Goal: Information Seeking & Learning: Check status

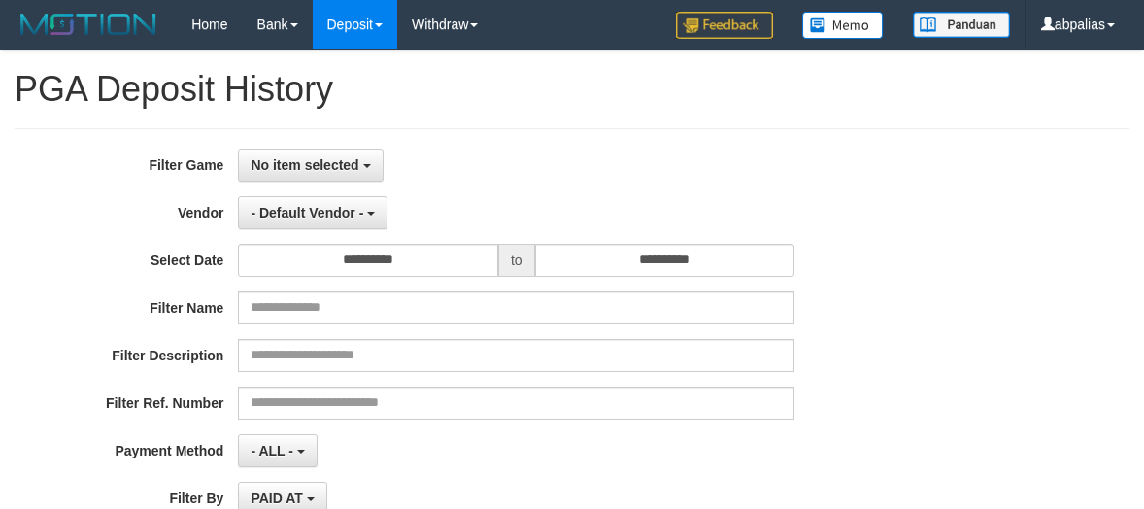
select select
select select "**"
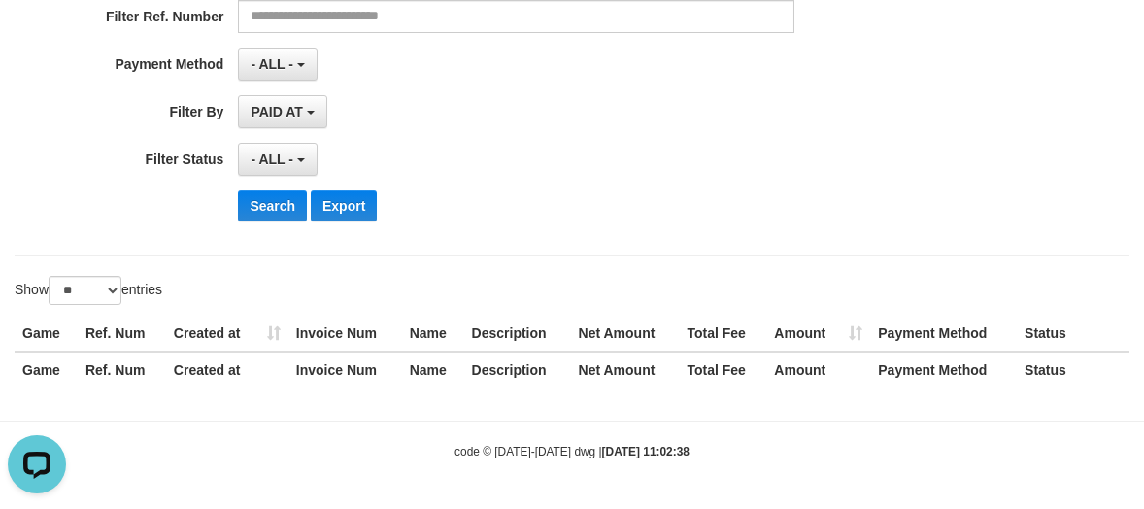
click at [486, 220] on div "Search Export" at bounding box center [595, 205] width 715 height 31
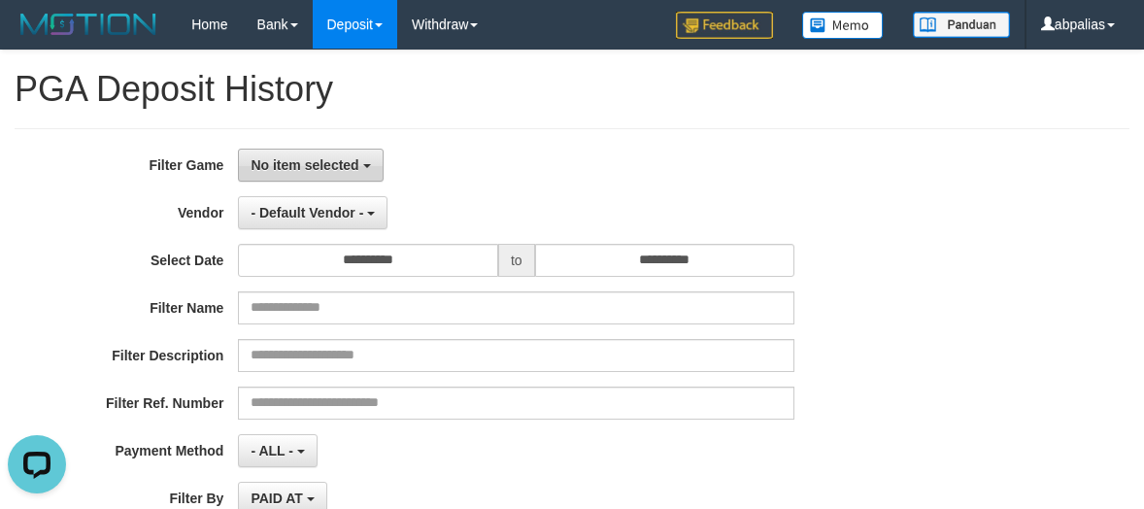
click at [312, 166] on span "No item selected" at bounding box center [305, 165] width 108 height 16
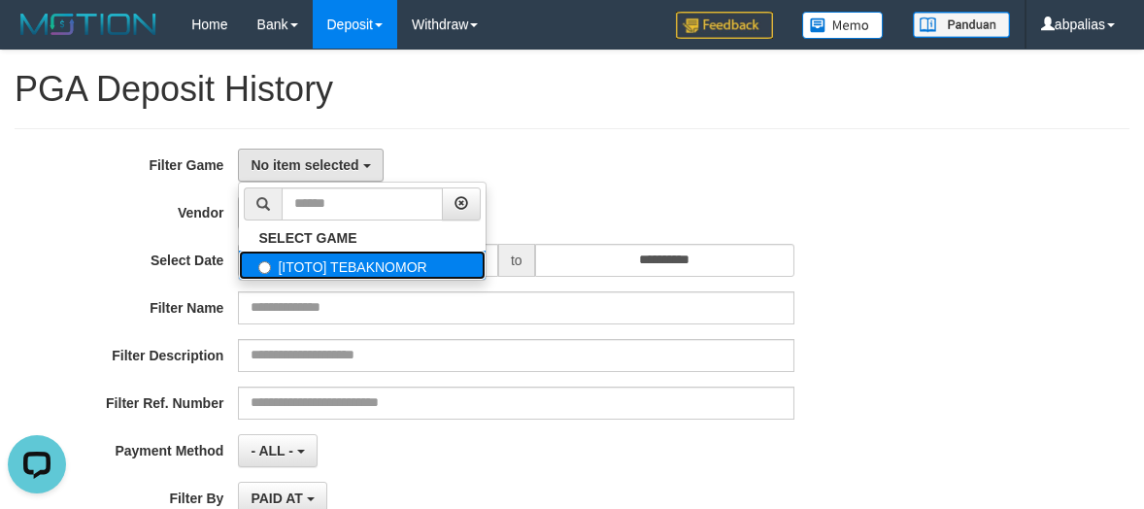
click at [297, 267] on label "[ITOTO] TEBAKNOMOR" at bounding box center [362, 265] width 247 height 29
select select "***"
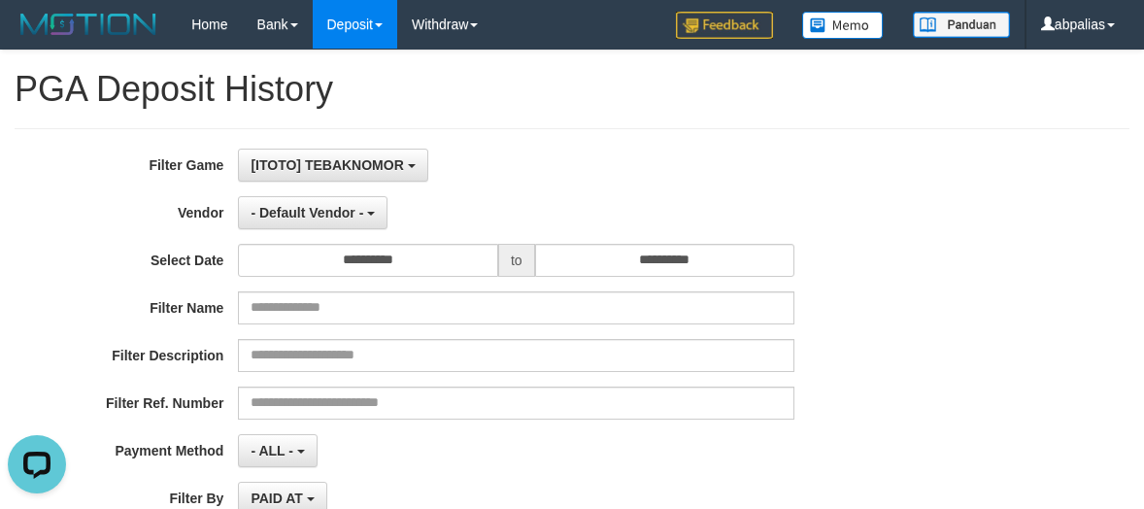
scroll to position [387, 0]
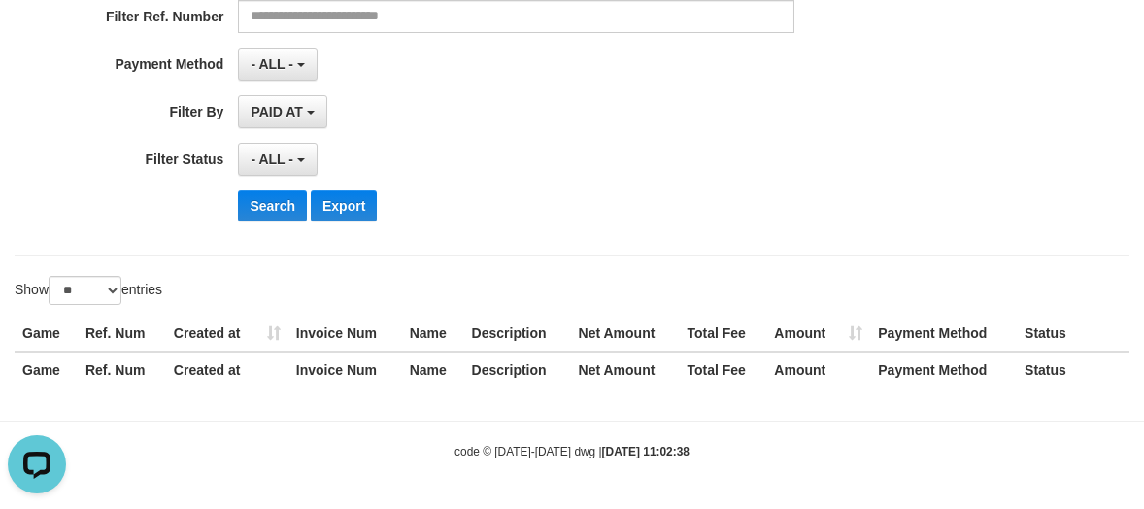
click at [274, 163] on span "- ALL -" at bounding box center [272, 160] width 43 height 16
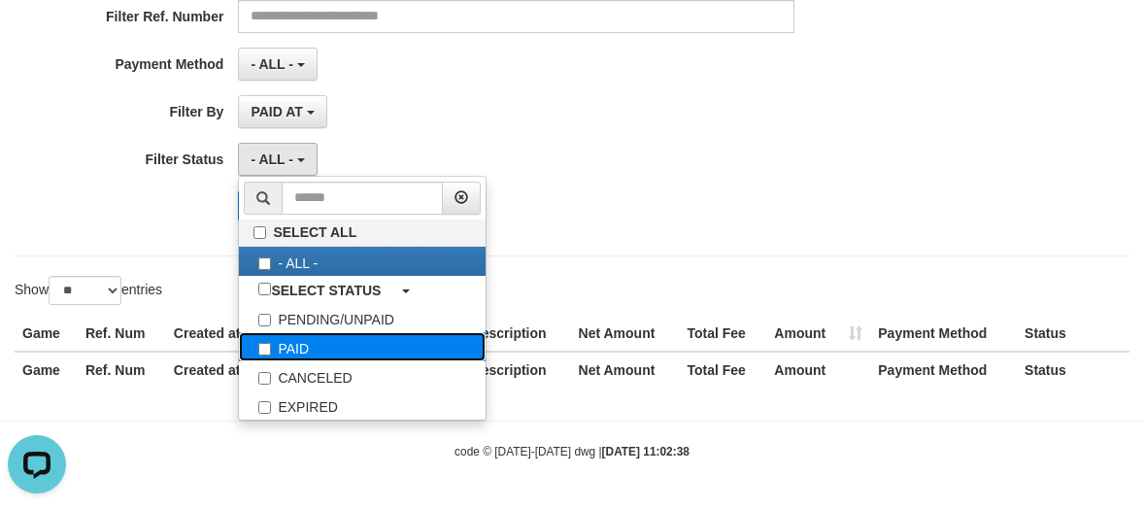
click at [292, 336] on label "PAID" at bounding box center [362, 346] width 247 height 29
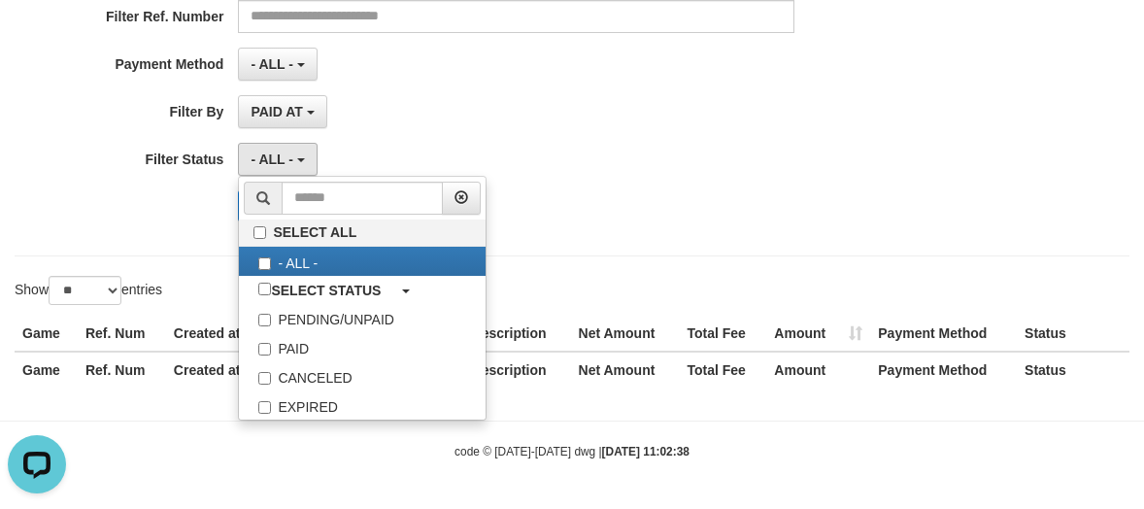
drag, startPoint x: 590, startPoint y: 126, endPoint x: 459, endPoint y: 159, distance: 134.3
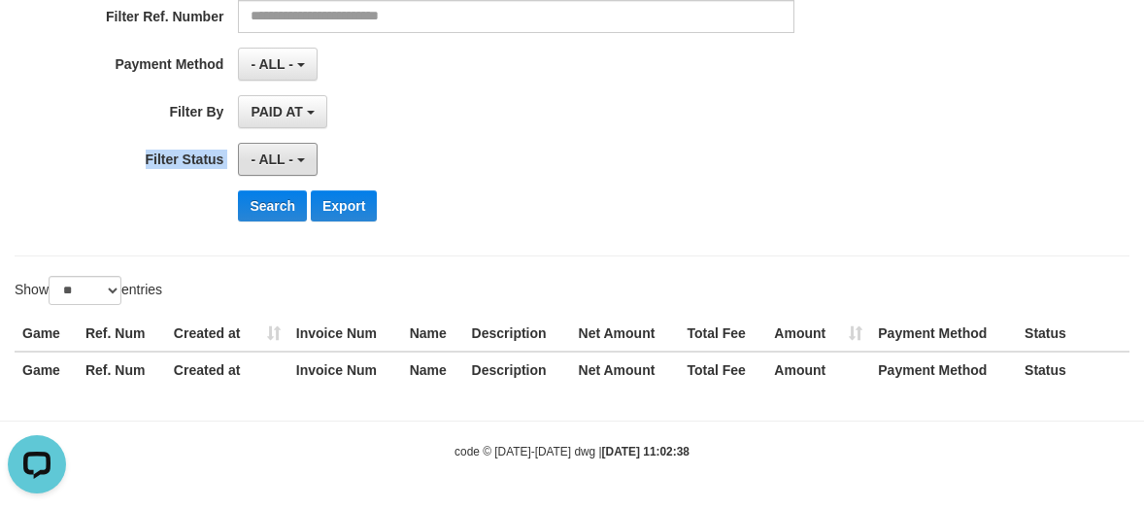
drag, startPoint x: 253, startPoint y: 152, endPoint x: 301, endPoint y: 257, distance: 116.5
click at [255, 154] on span "- ALL -" at bounding box center [272, 160] width 43 height 16
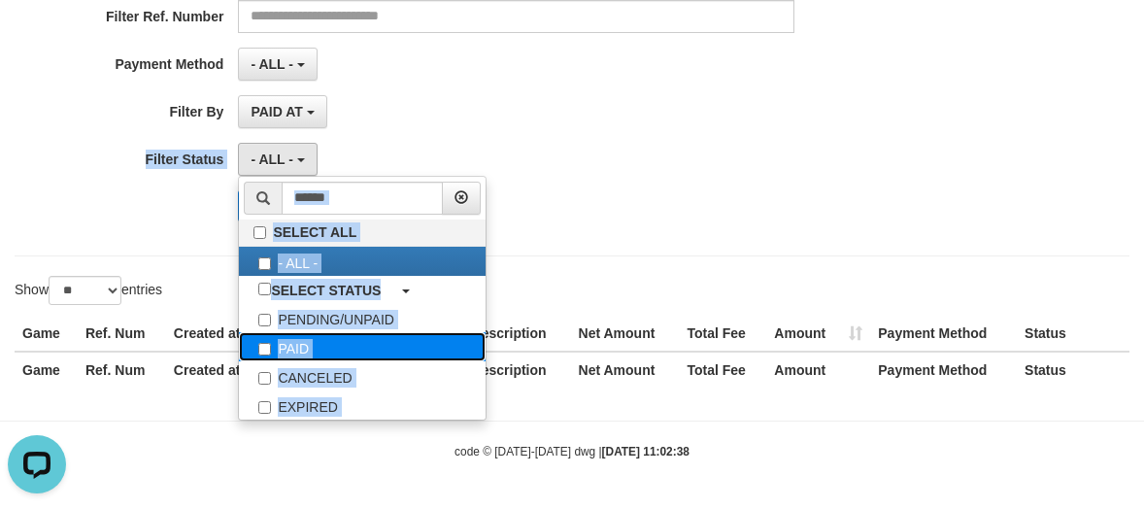
click at [284, 345] on label "PAID" at bounding box center [362, 346] width 247 height 29
select select "*"
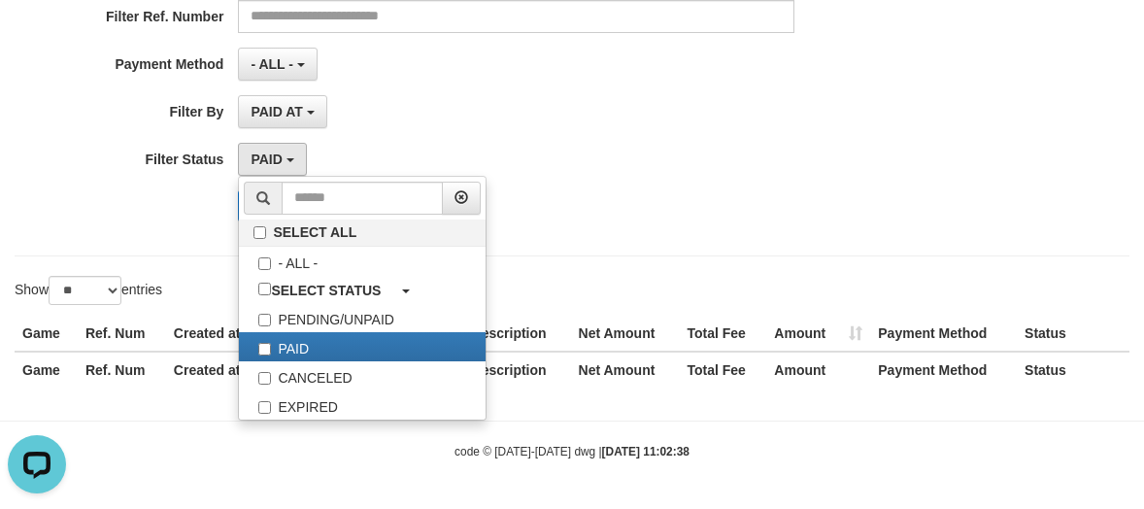
drag, startPoint x: 426, startPoint y: 121, endPoint x: 279, endPoint y: 223, distance: 179.5
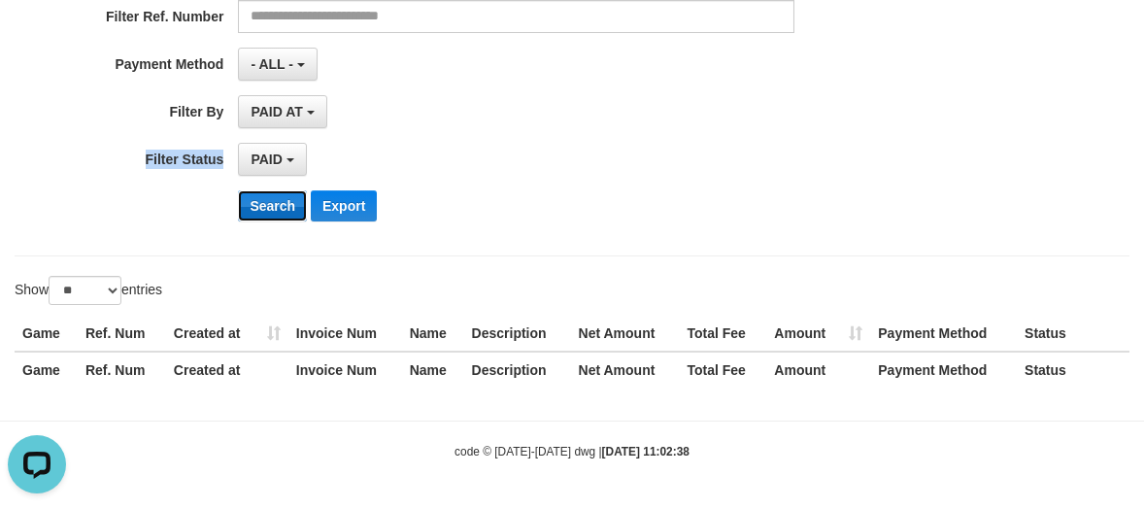
drag, startPoint x: 269, startPoint y: 205, endPoint x: 27, endPoint y: 204, distance: 241.9
click at [264, 204] on button "Search" at bounding box center [272, 205] width 69 height 31
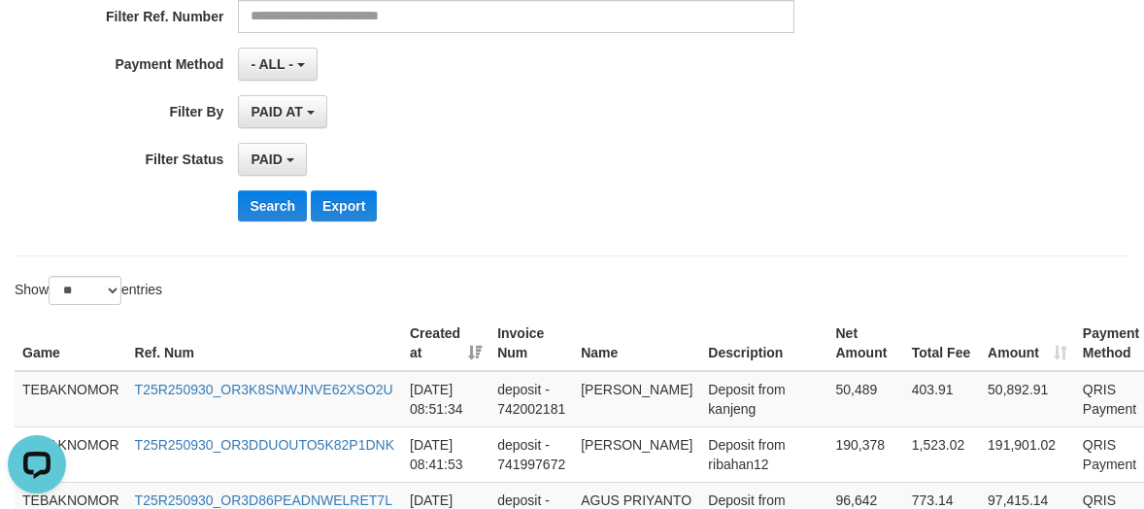
drag, startPoint x: 611, startPoint y: 279, endPoint x: 572, endPoint y: 284, distance: 39.2
click at [611, 279] on div "Show ** ** ** *** entries" at bounding box center [572, 293] width 1144 height 34
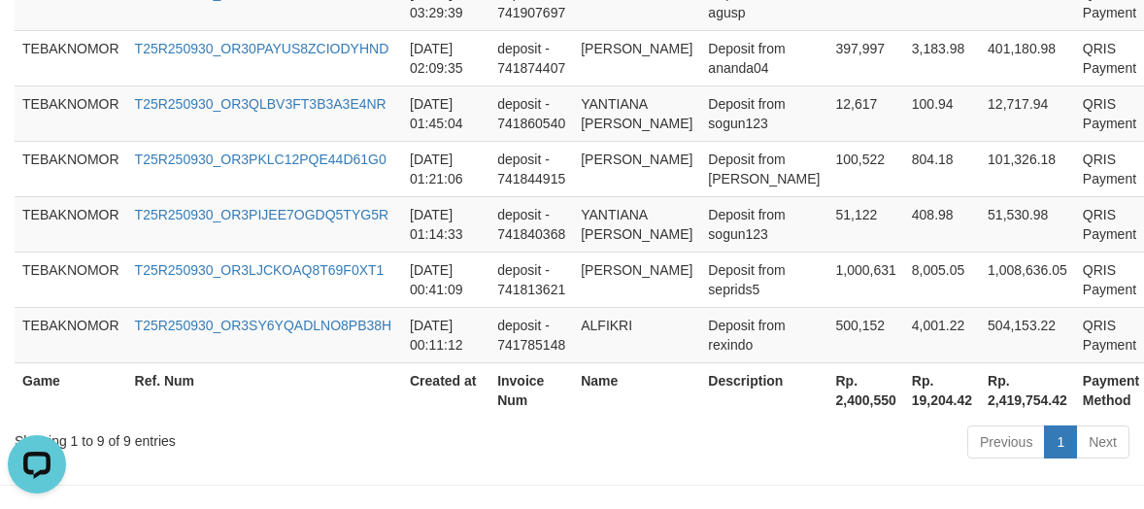
scroll to position [1094, 0]
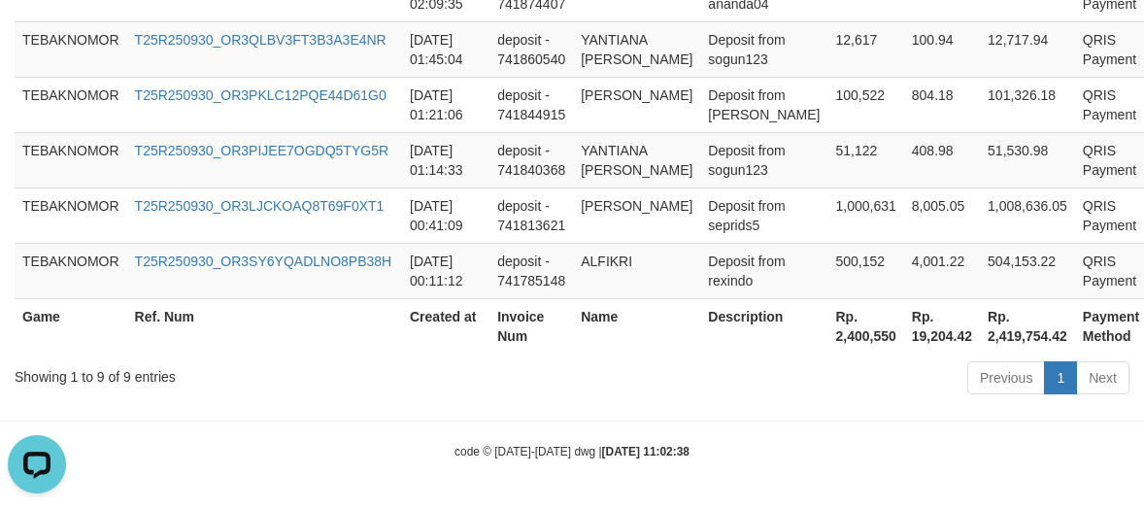
click at [829, 352] on th "Rp. 2,400,550" at bounding box center [867, 325] width 76 height 55
copy th "2,400,550"
drag, startPoint x: 858, startPoint y: 374, endPoint x: 680, endPoint y: 321, distance: 185.6
click at [859, 371] on div "Previous 1 Next" at bounding box center [811, 380] width 638 height 42
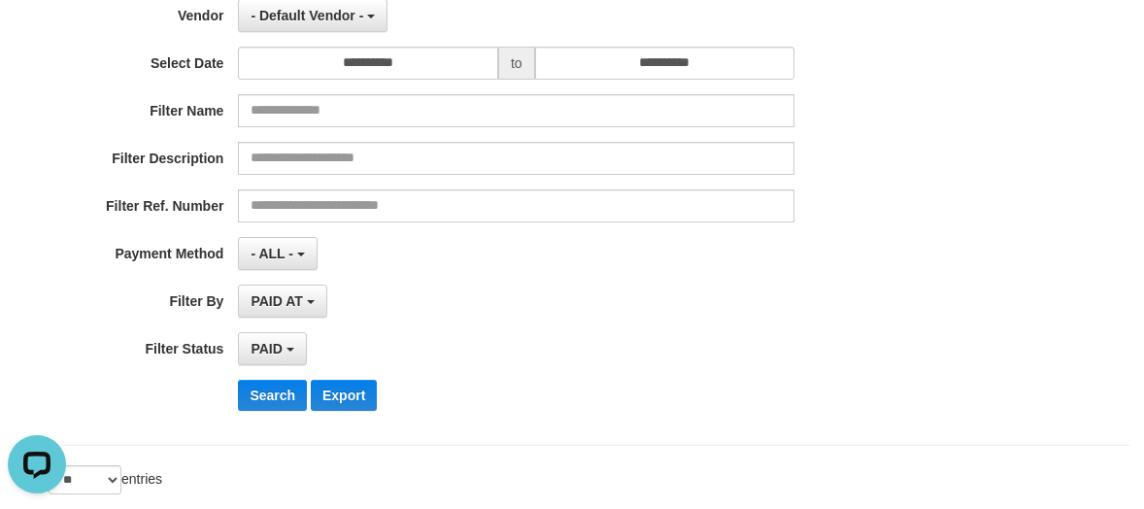
scroll to position [0, 0]
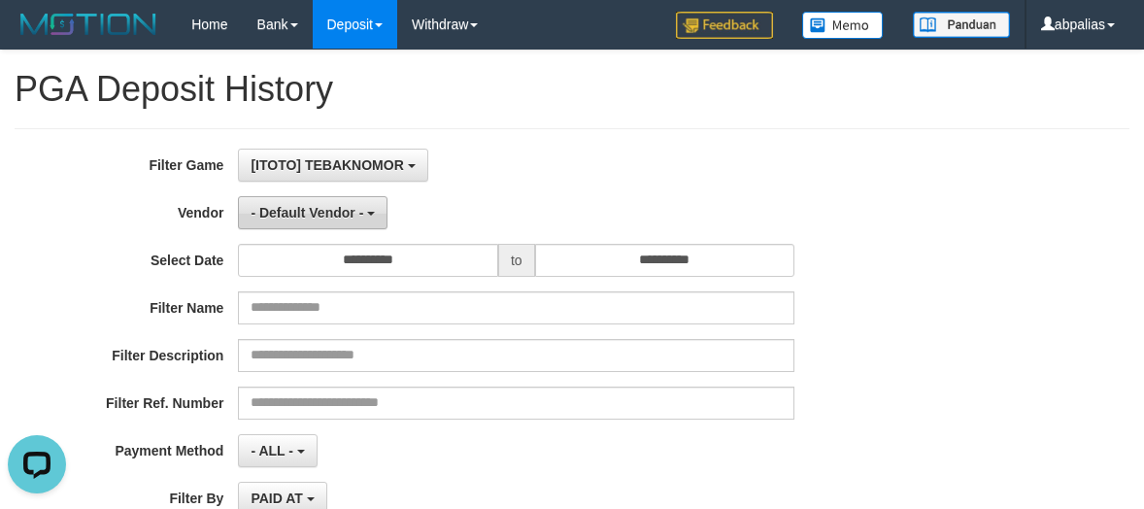
click at [326, 215] on span "- Default Vendor -" at bounding box center [307, 213] width 113 height 16
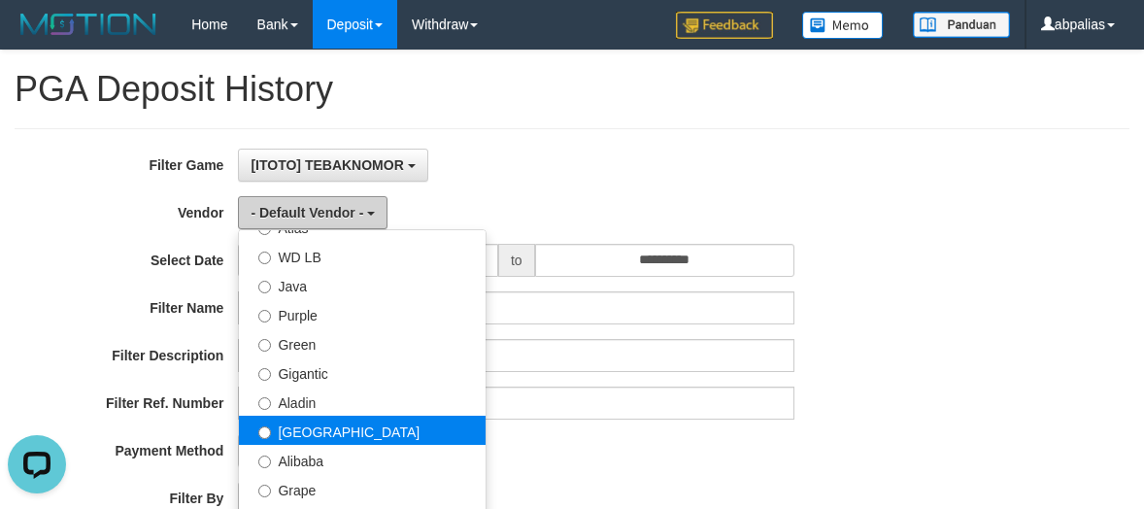
scroll to position [194, 0]
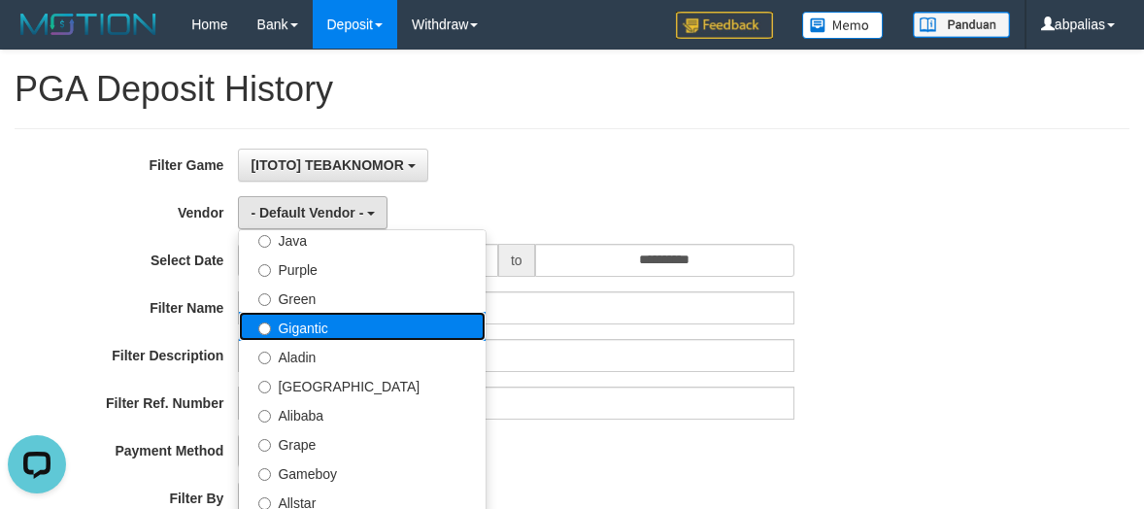
click at [317, 326] on label "Gigantic" at bounding box center [362, 326] width 247 height 29
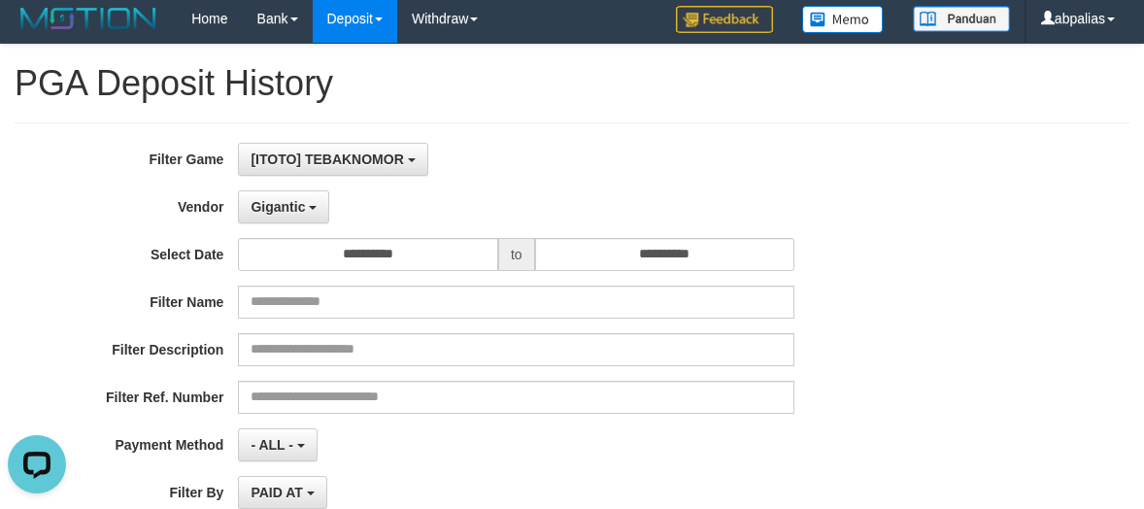
scroll to position [389, 0]
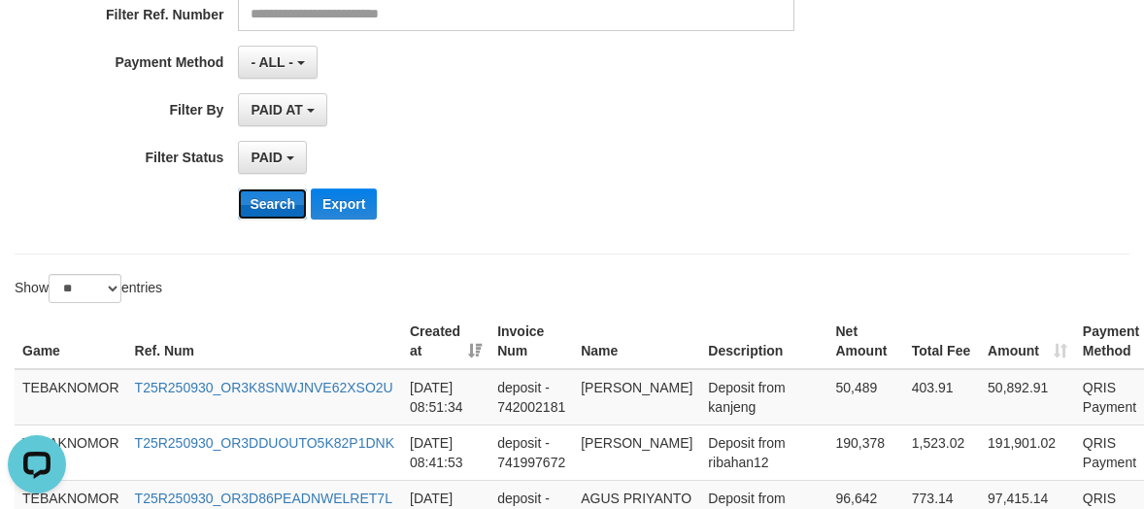
click at [253, 211] on button "Search" at bounding box center [272, 203] width 69 height 31
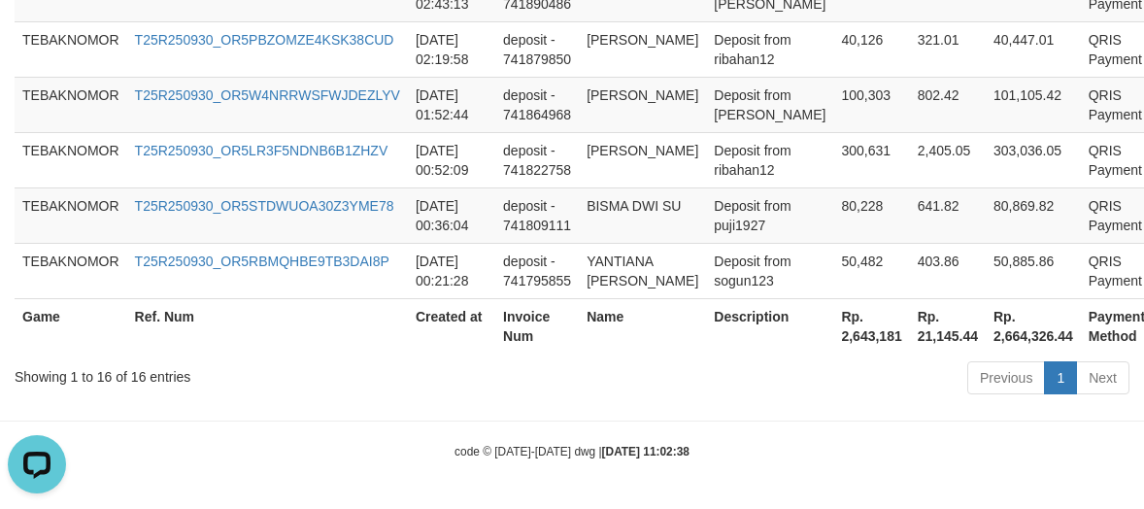
scroll to position [1462, 0]
click at [833, 350] on th "Rp. 2,643,181" at bounding box center [871, 325] width 76 height 55
copy th "2,643,181"
click at [833, 350] on th "Rp. 2,643,181" at bounding box center [871, 325] width 76 height 55
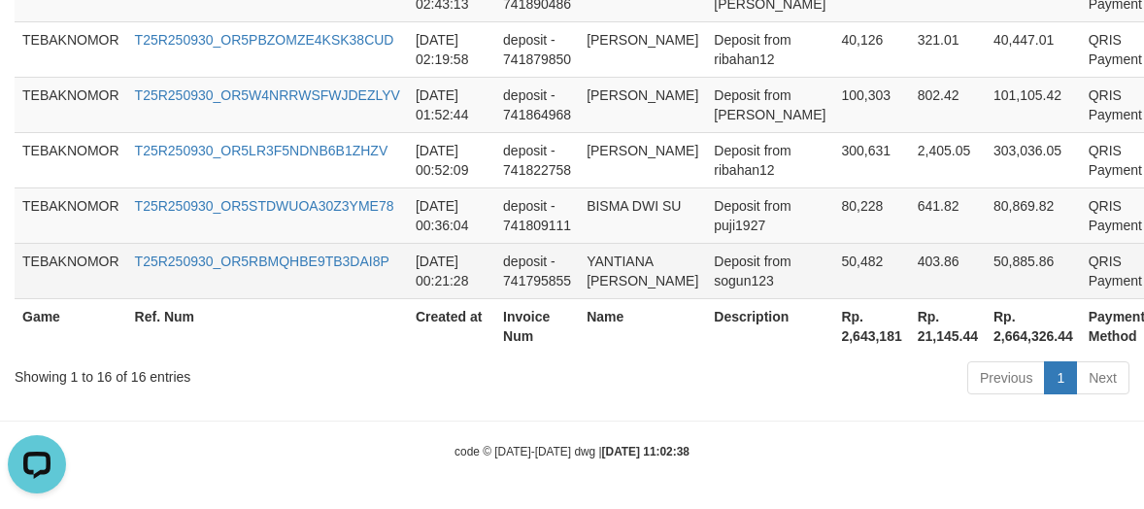
click at [910, 289] on td "403.86" at bounding box center [948, 270] width 76 height 55
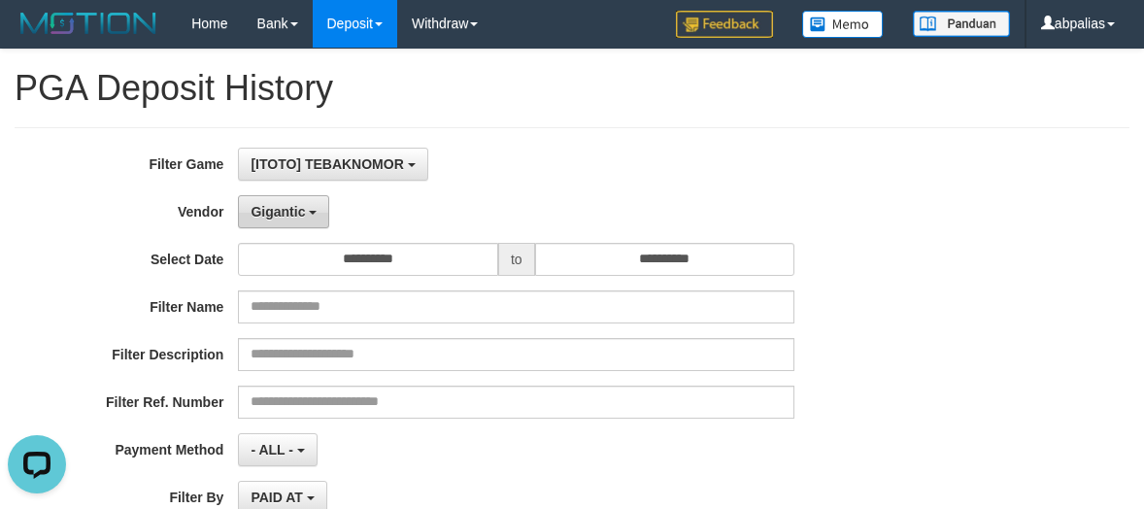
scroll to position [0, 0]
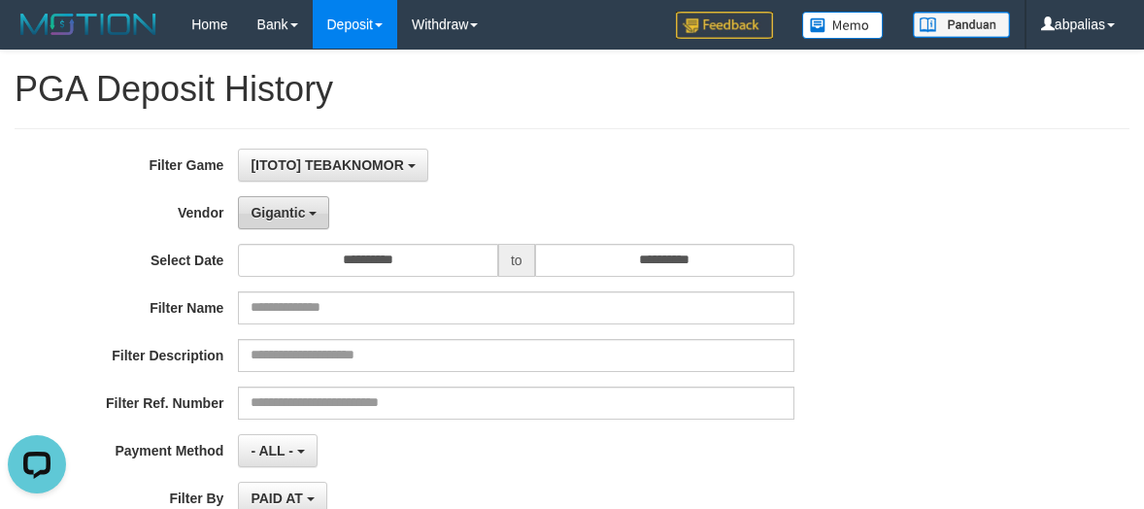
click at [282, 210] on span "Gigantic" at bounding box center [278, 213] width 54 height 16
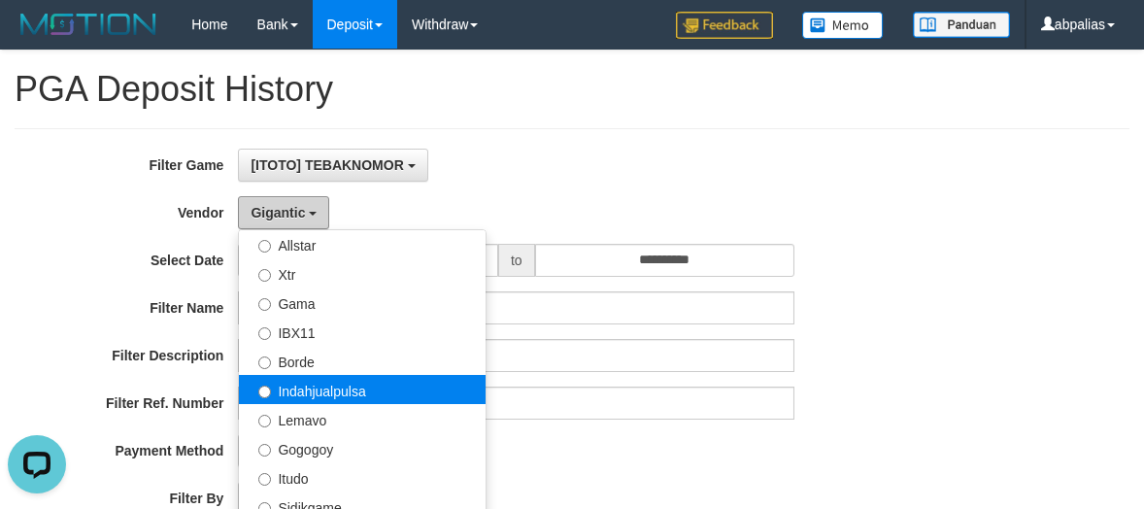
scroll to position [486, 0]
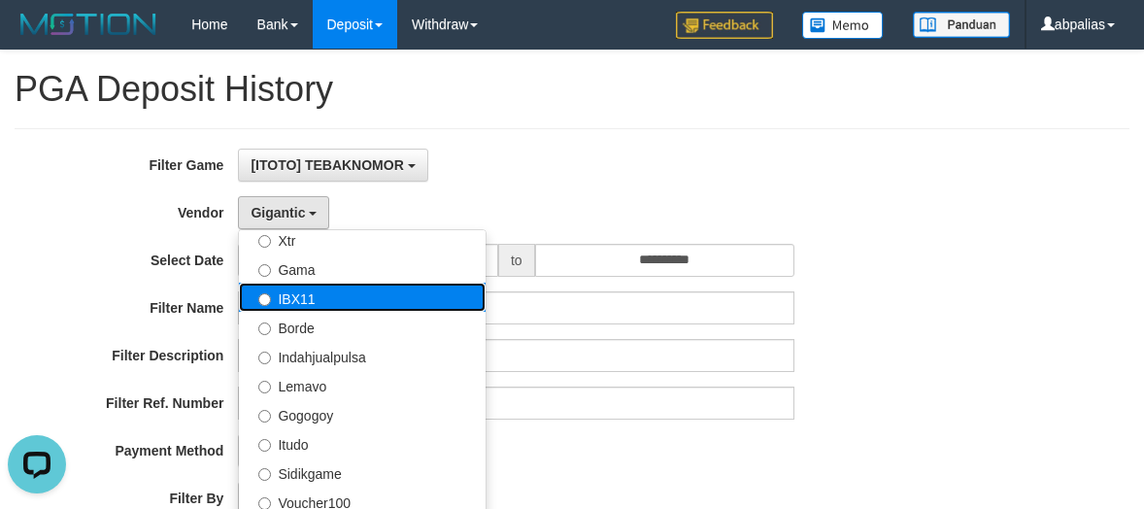
click at [312, 300] on label "IBX11" at bounding box center [362, 297] width 247 height 29
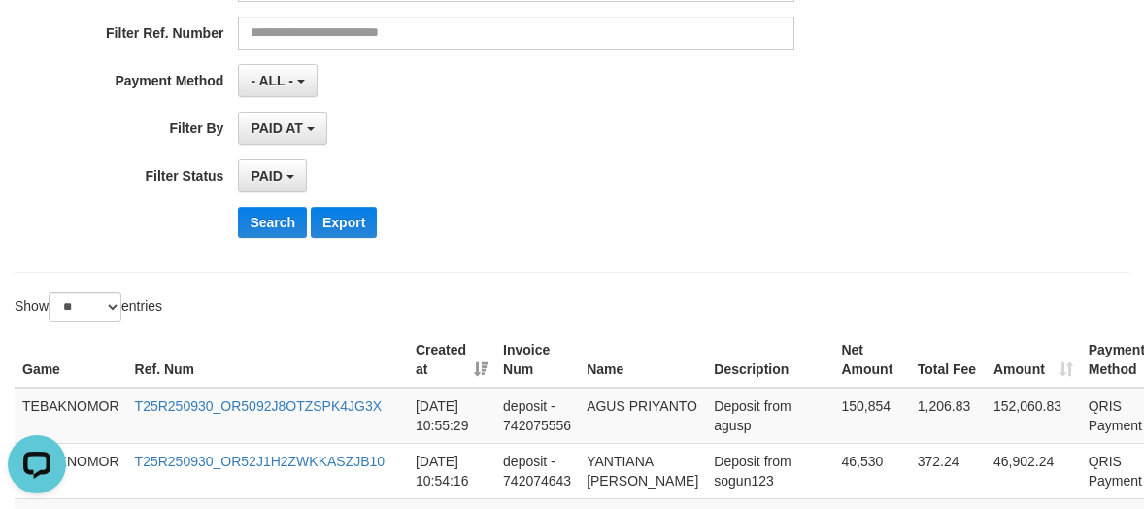
scroll to position [389, 0]
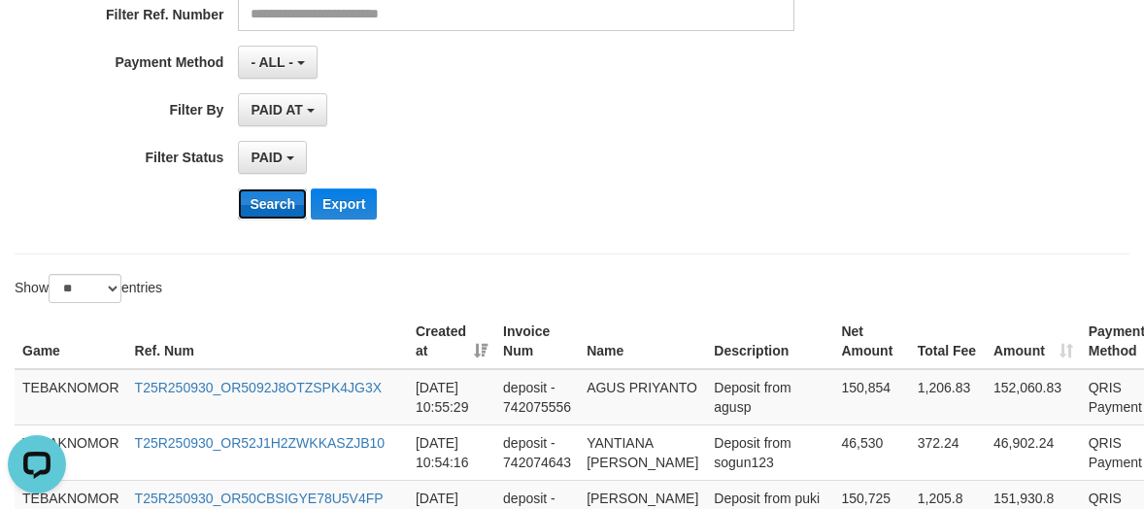
click at [266, 206] on button "Search" at bounding box center [272, 203] width 69 height 31
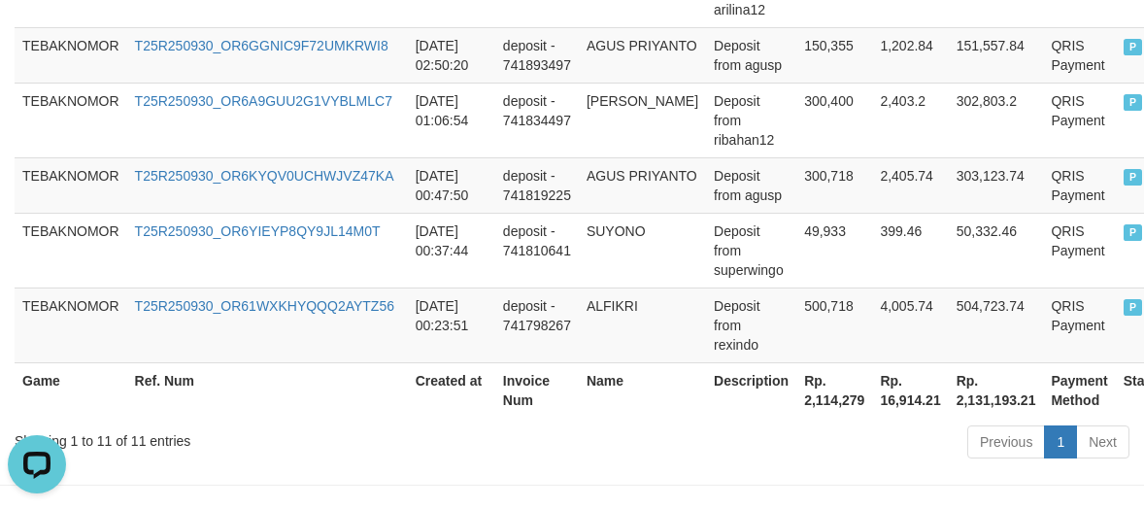
scroll to position [1224, 0]
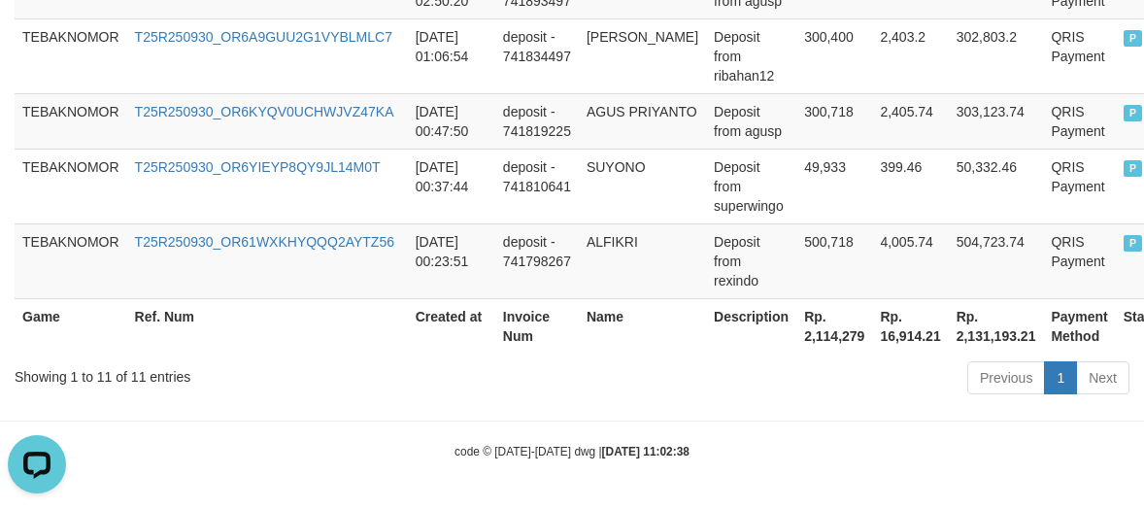
click at [765, 332] on th "Description" at bounding box center [751, 325] width 90 height 55
click at [823, 341] on th "Rp. 2,114,279" at bounding box center [835, 325] width 76 height 55
copy th "2,114,279"
click at [823, 341] on th "Rp. 2,114,279" at bounding box center [835, 325] width 76 height 55
click at [727, 330] on th "Description" at bounding box center [751, 325] width 90 height 55
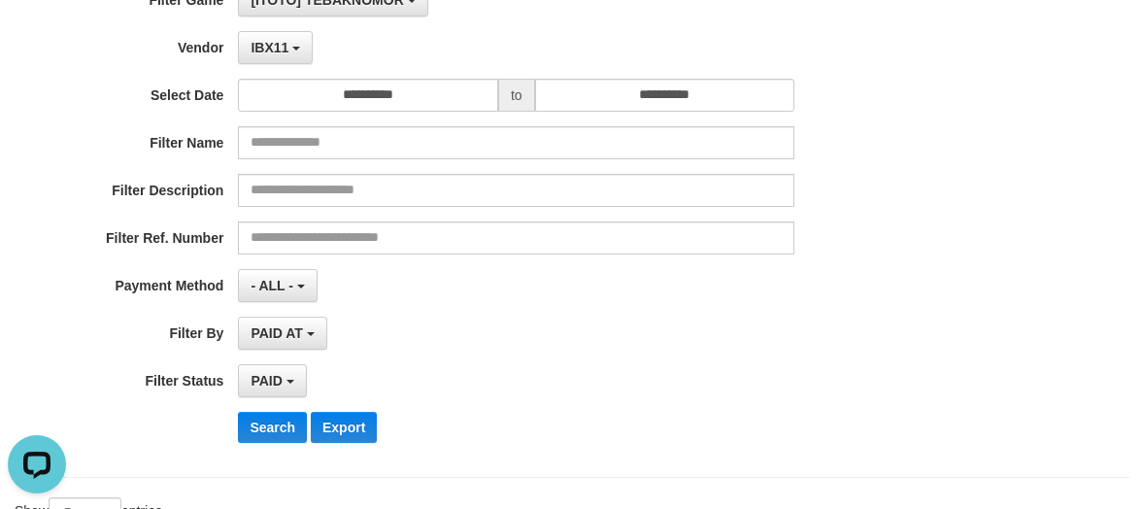
scroll to position [0, 0]
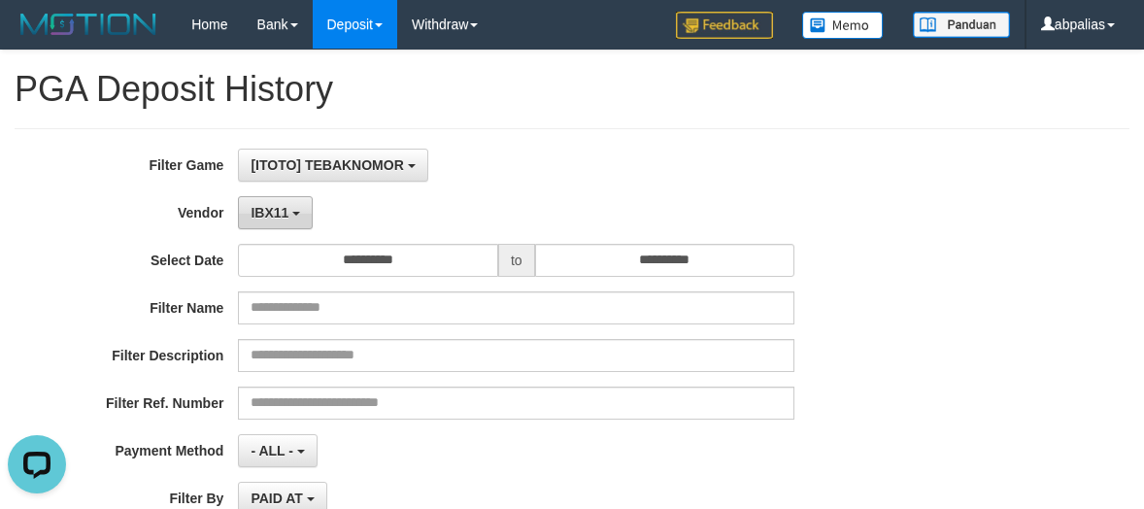
click at [270, 215] on span "IBX11" at bounding box center [270, 213] width 38 height 16
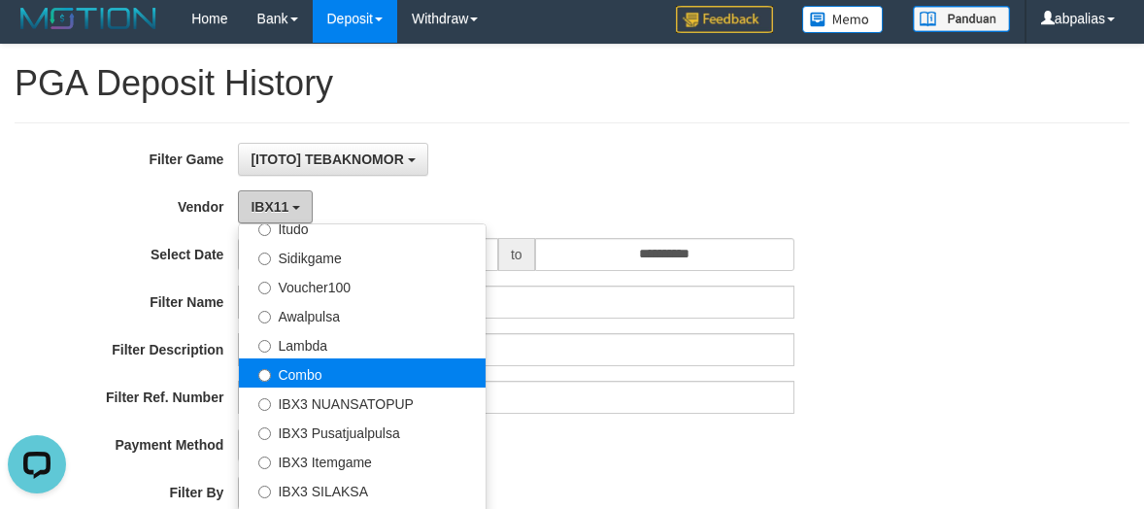
scroll to position [97, 0]
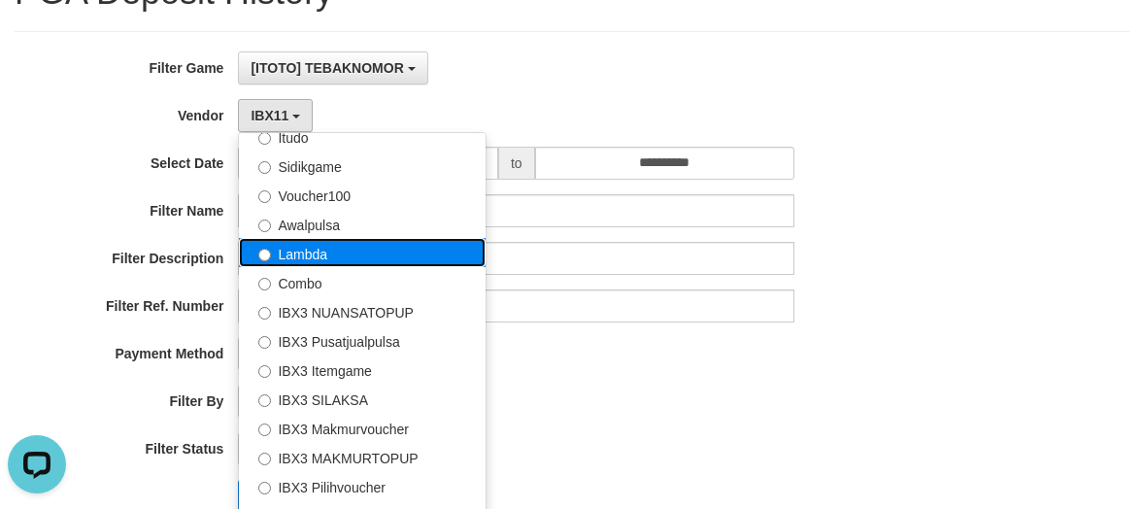
click at [361, 258] on label "Lambda" at bounding box center [362, 252] width 247 height 29
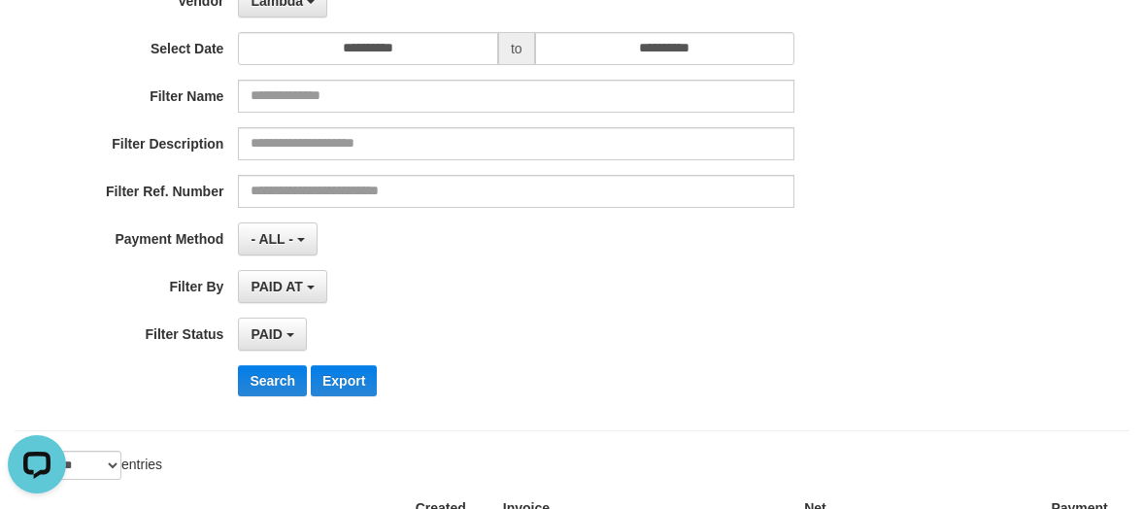
scroll to position [486, 0]
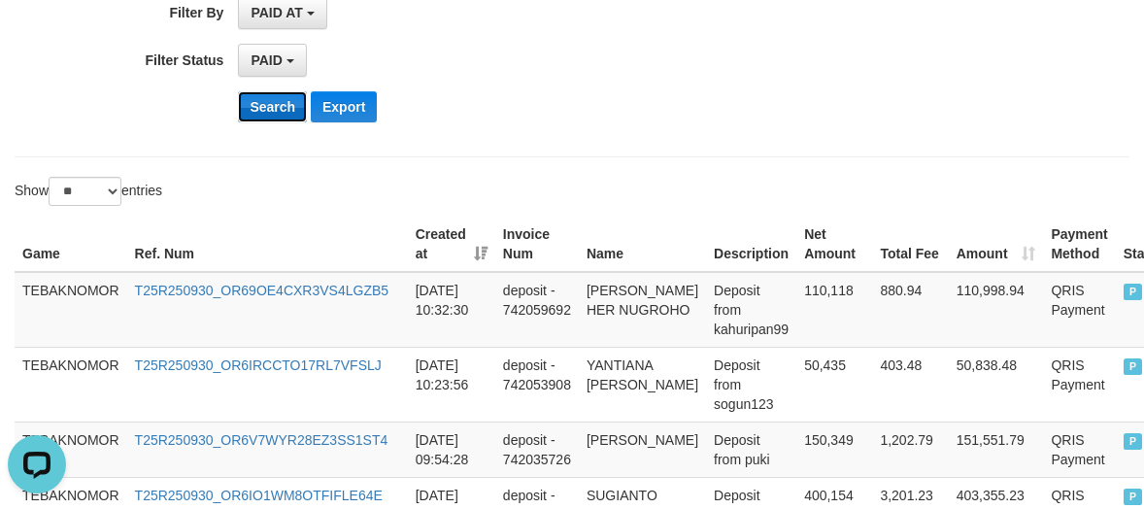
click at [254, 101] on button "Search" at bounding box center [272, 106] width 69 height 31
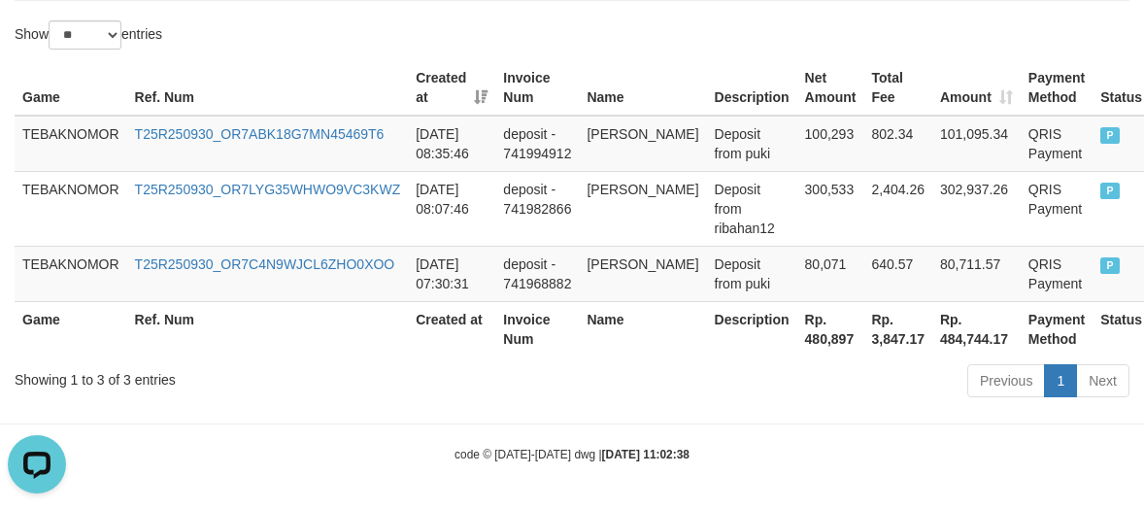
scroll to position [645, 0]
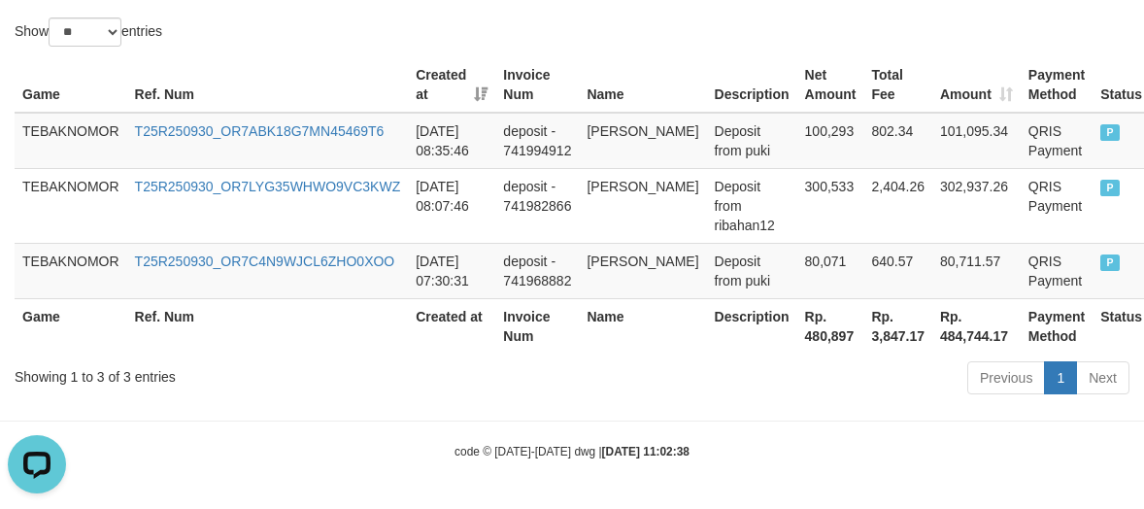
click at [798, 350] on th "Rp. 480,897" at bounding box center [831, 325] width 67 height 55
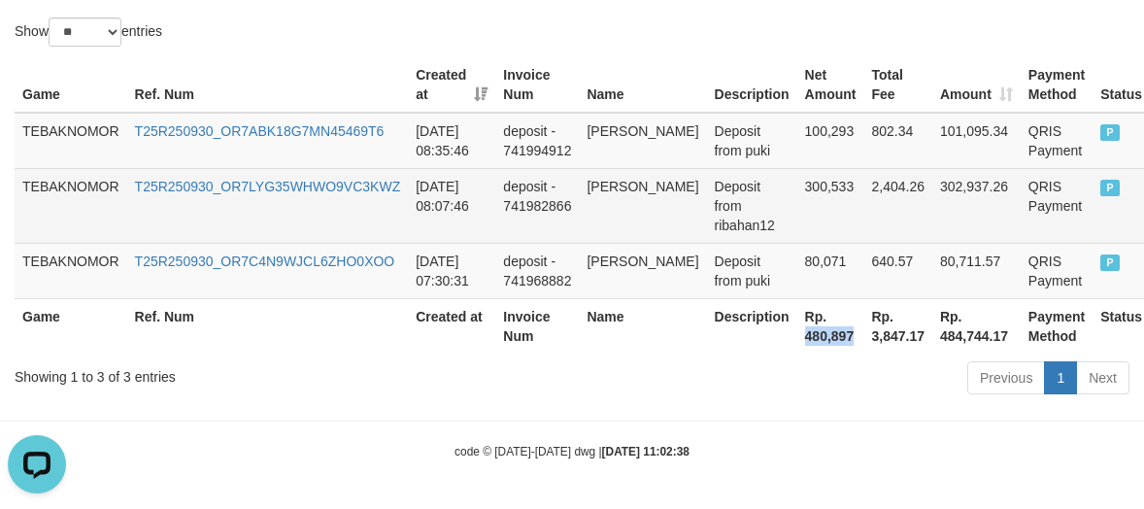
copy th "480,897"
click at [563, 182] on td "deposit - 741982866" at bounding box center [537, 205] width 84 height 75
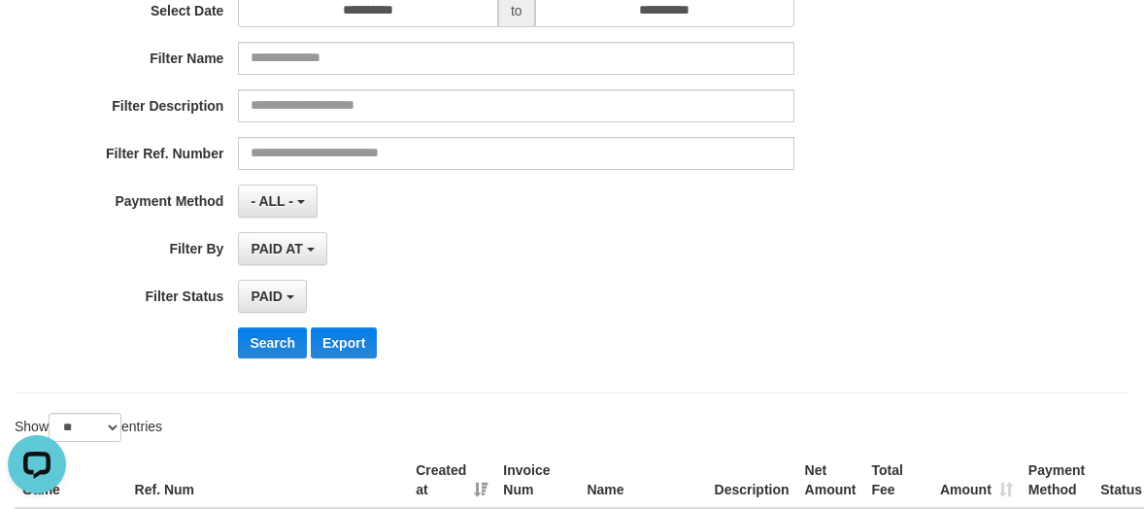
scroll to position [0, 0]
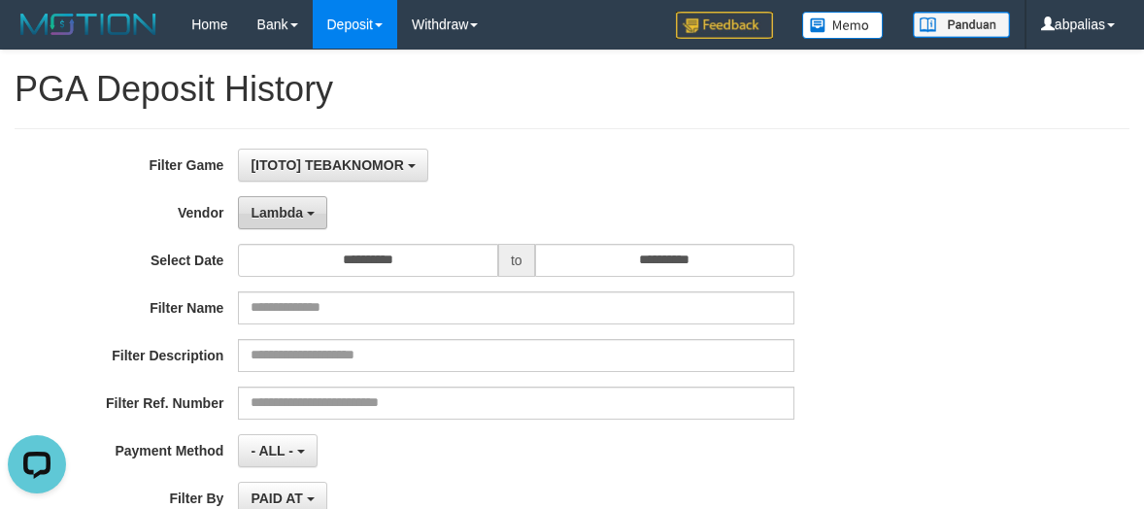
click at [308, 213] on b "button" at bounding box center [311, 214] width 8 height 4
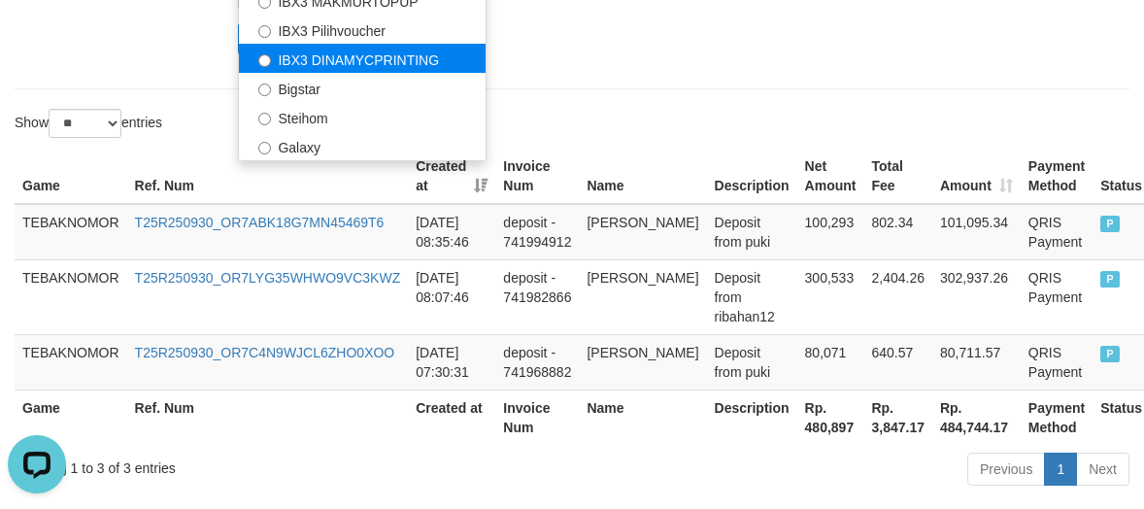
scroll to position [451, 0]
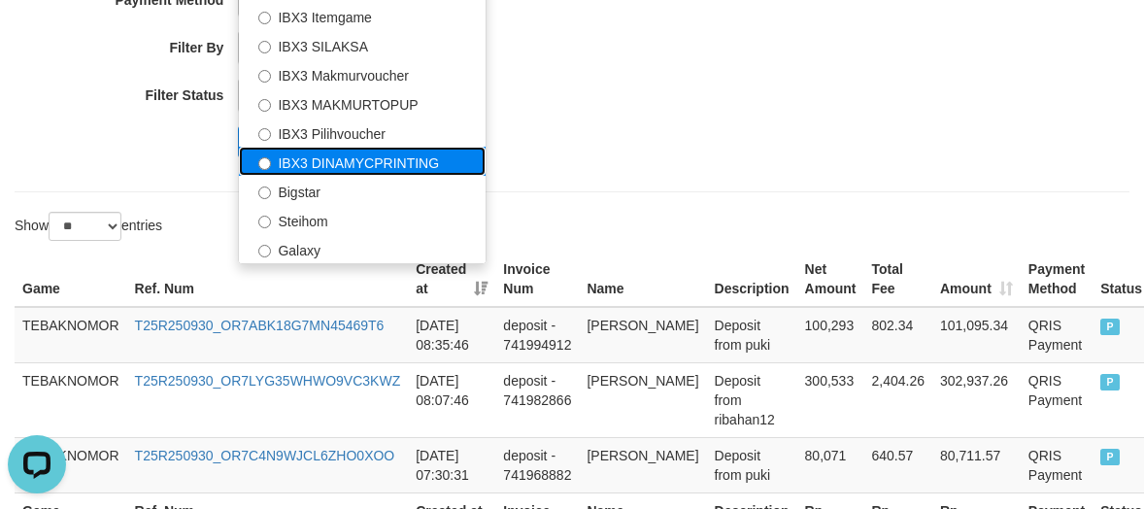
click at [317, 167] on label "IBX3 DINAMYCPRINTING" at bounding box center [362, 161] width 247 height 29
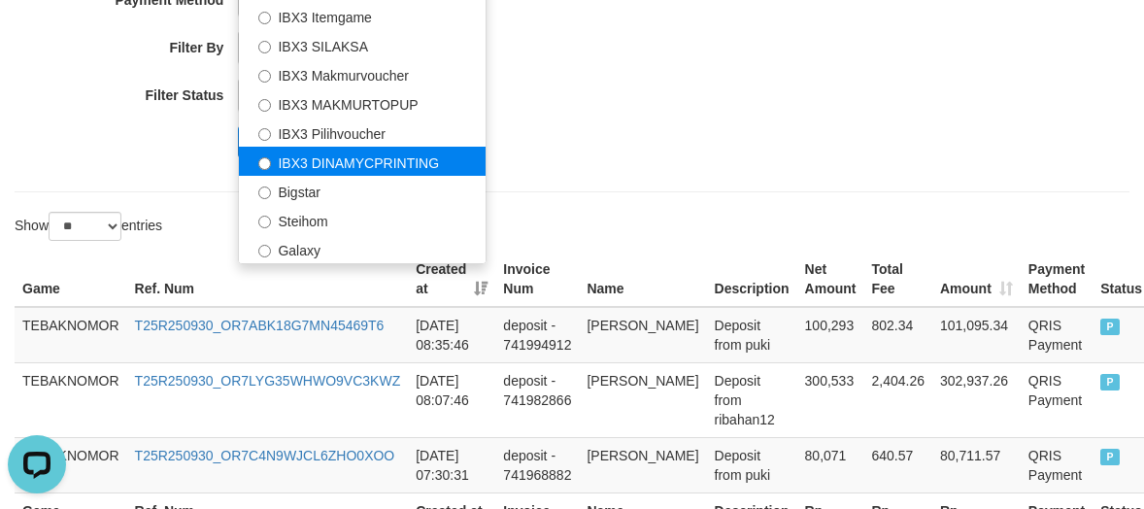
select select "**********"
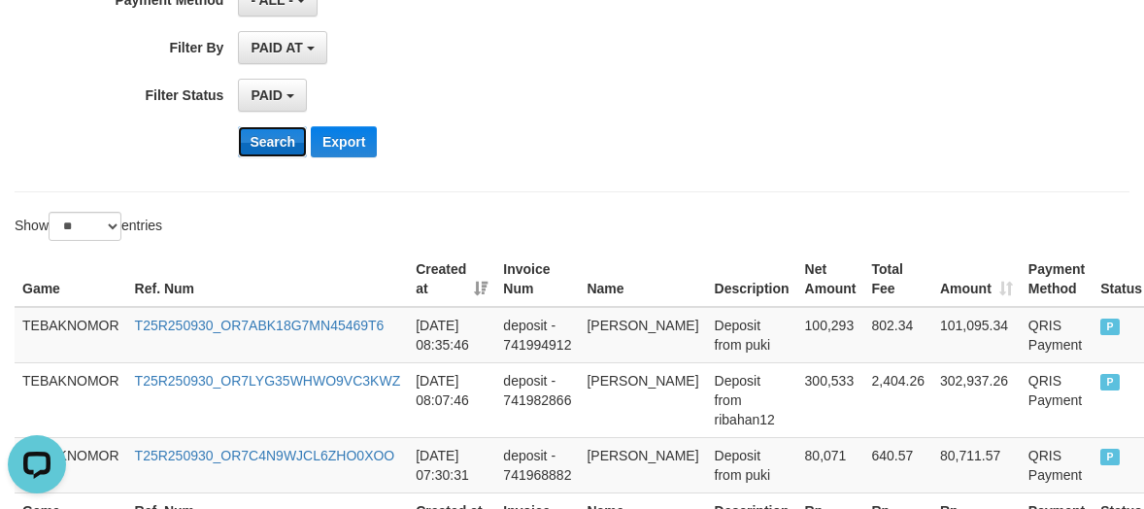
click at [271, 139] on button "Search" at bounding box center [272, 141] width 69 height 31
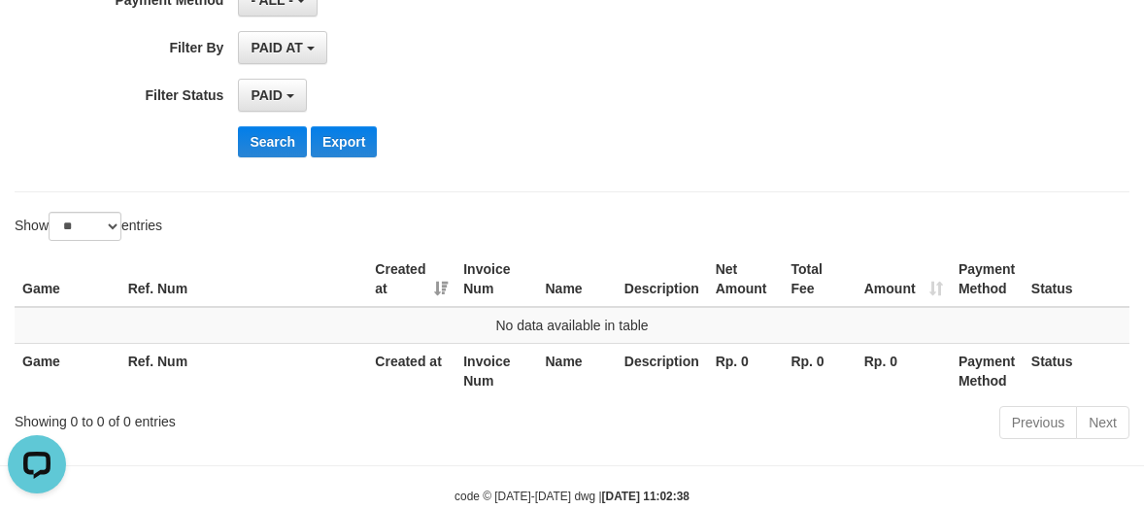
click at [934, 246] on div "Game Ref. Num Created at Invoice Num Name Description Net Amount Total Fee Amou…" at bounding box center [572, 325] width 1144 height 158
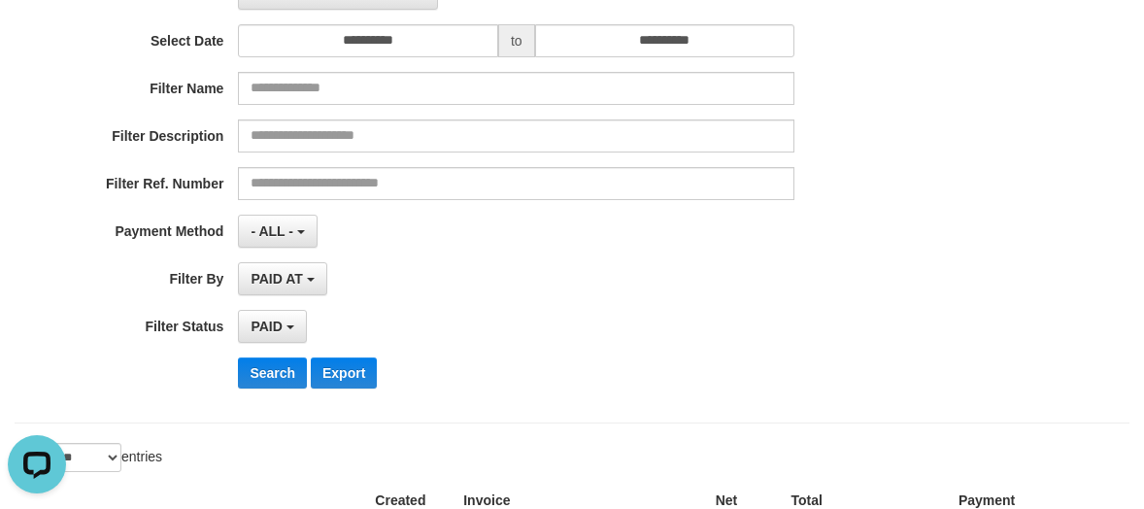
scroll to position [0, 0]
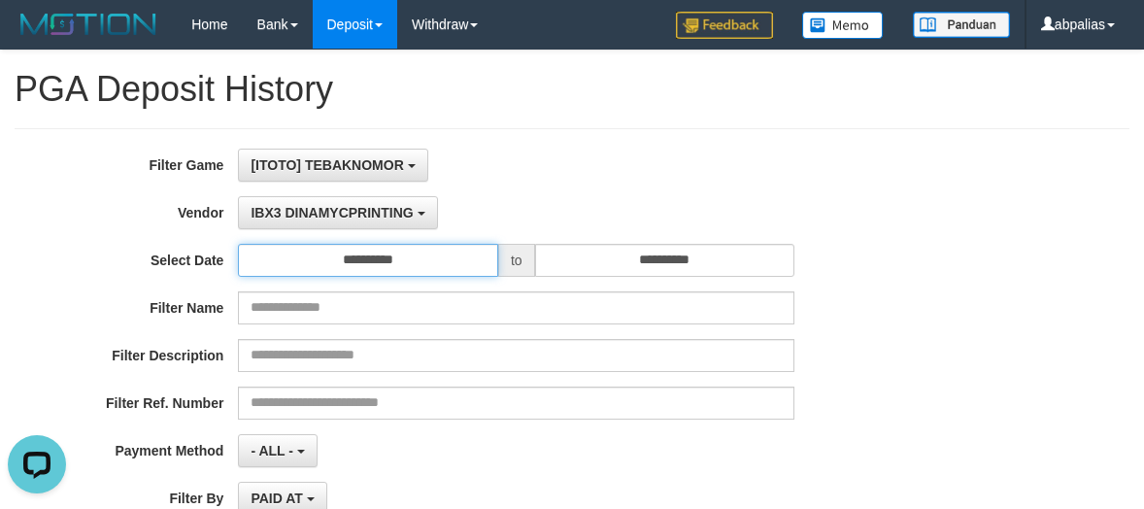
drag, startPoint x: 432, startPoint y: 251, endPoint x: 415, endPoint y: 265, distance: 22.8
click at [431, 251] on input "**********" at bounding box center [367, 260] width 259 height 33
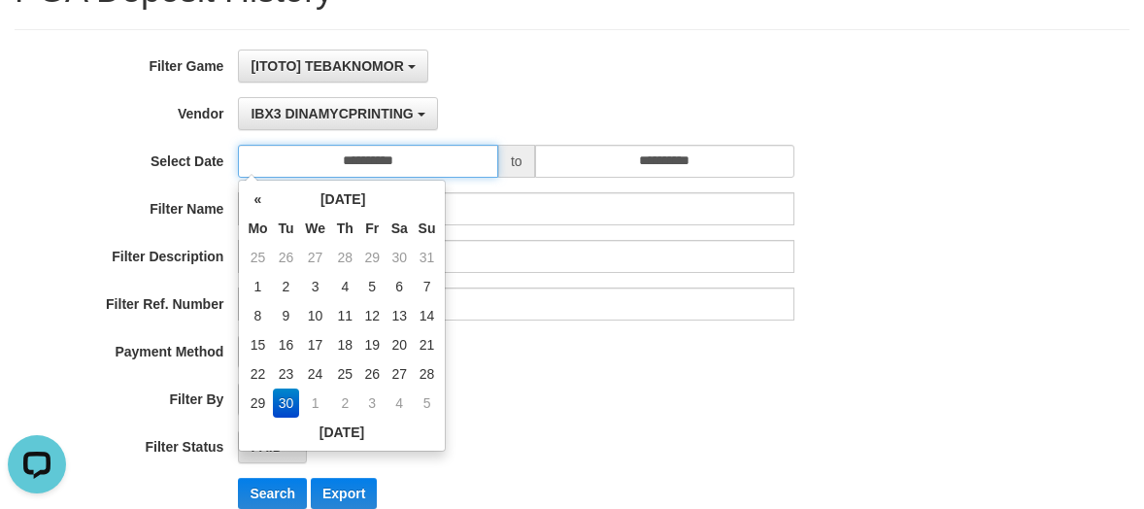
scroll to position [194, 0]
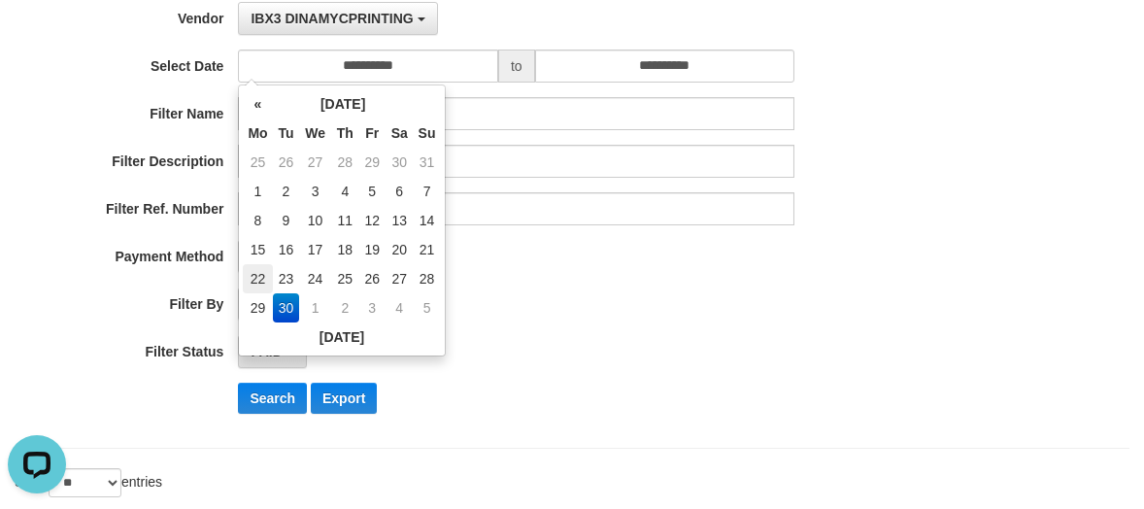
click at [255, 268] on td "22" at bounding box center [257, 278] width 29 height 29
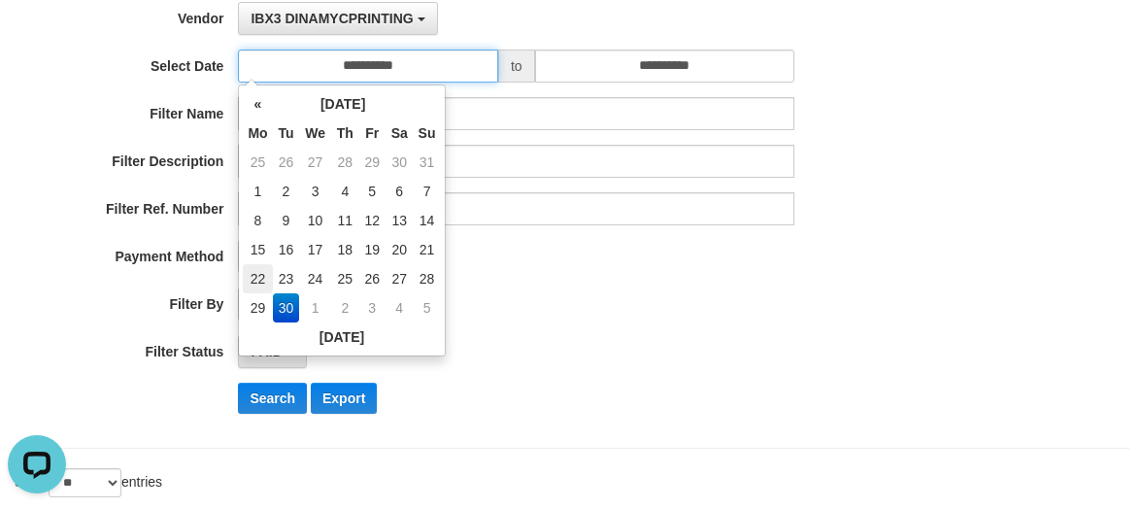
type input "**********"
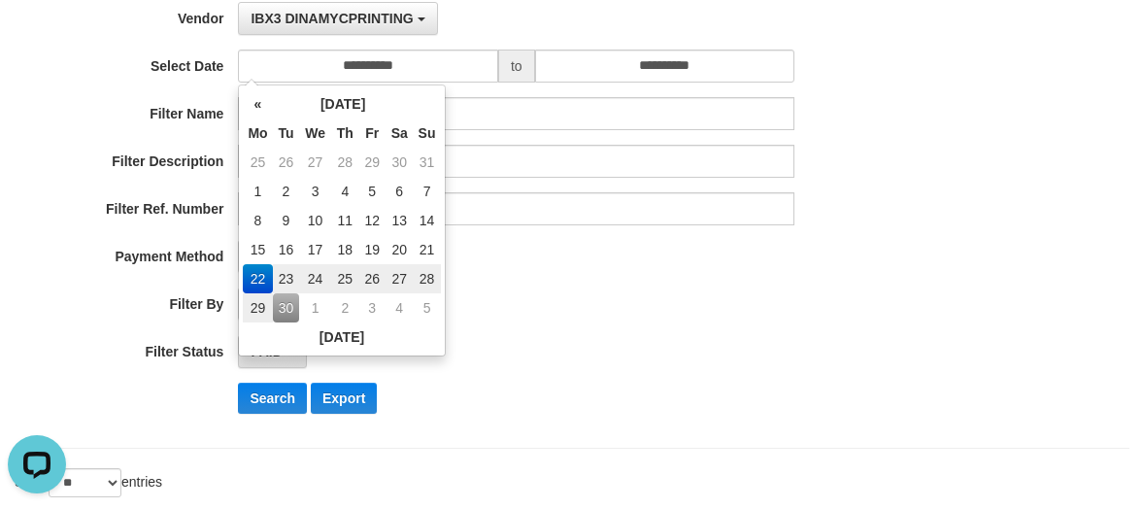
click at [949, 291] on div "**********" at bounding box center [477, 304] width 954 height 33
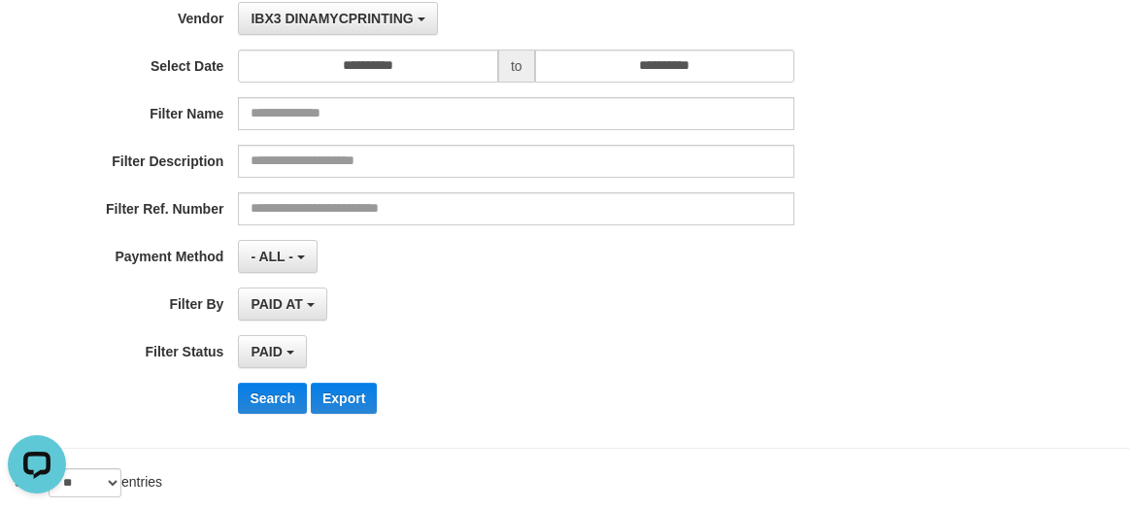
scroll to position [389, 0]
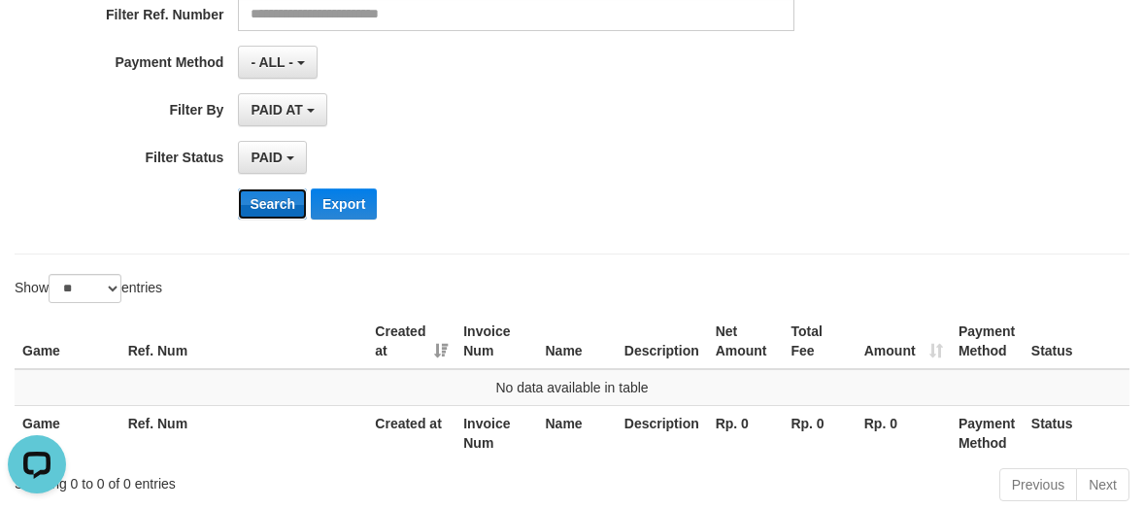
click at [268, 215] on button "Search" at bounding box center [272, 203] width 69 height 31
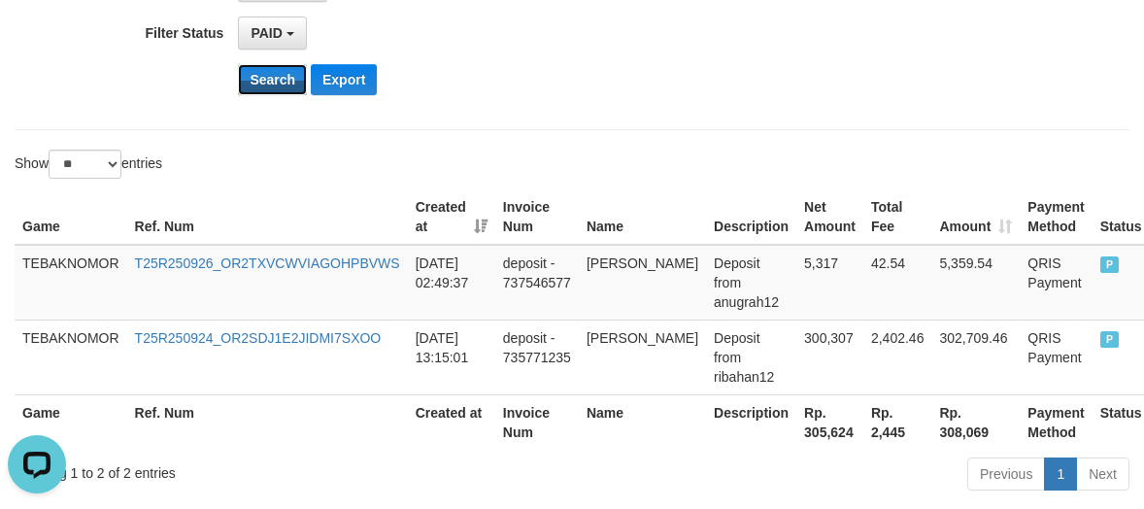
scroll to position [609, 0]
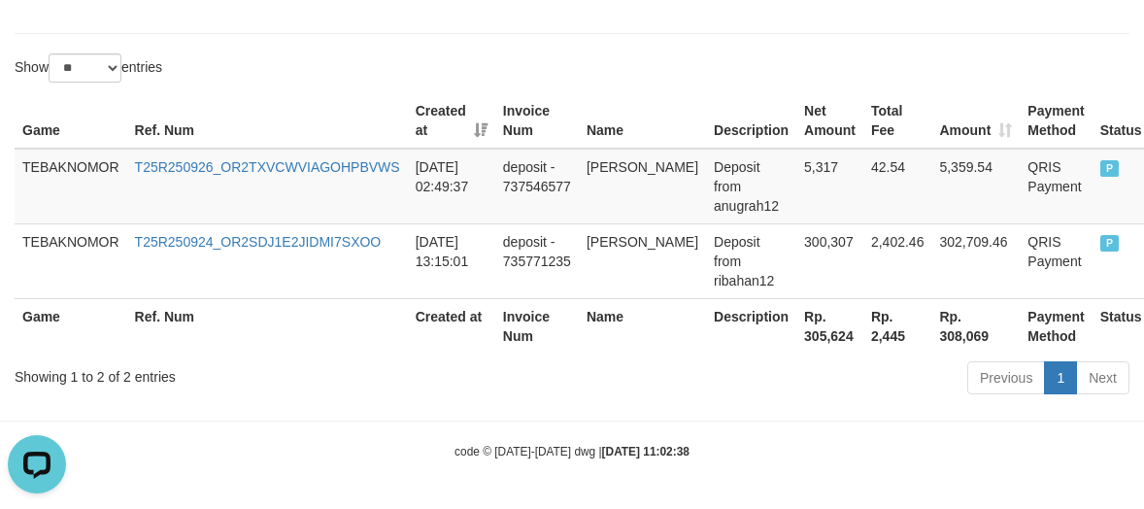
click at [804, 331] on th "Rp. 305,624" at bounding box center [830, 325] width 67 height 55
copy th "305,624"
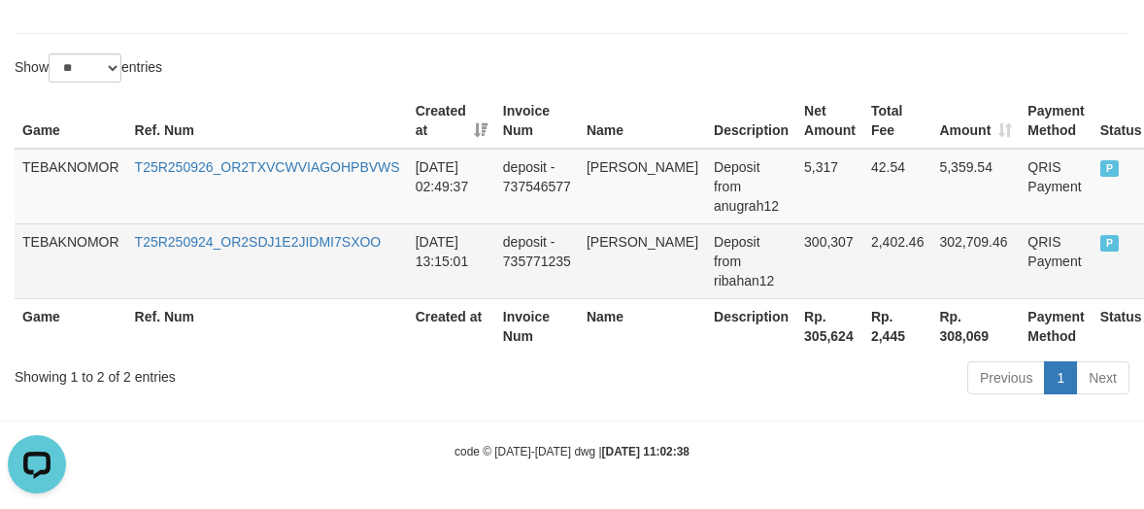
click at [512, 292] on td "deposit - 735771235" at bounding box center [537, 260] width 84 height 75
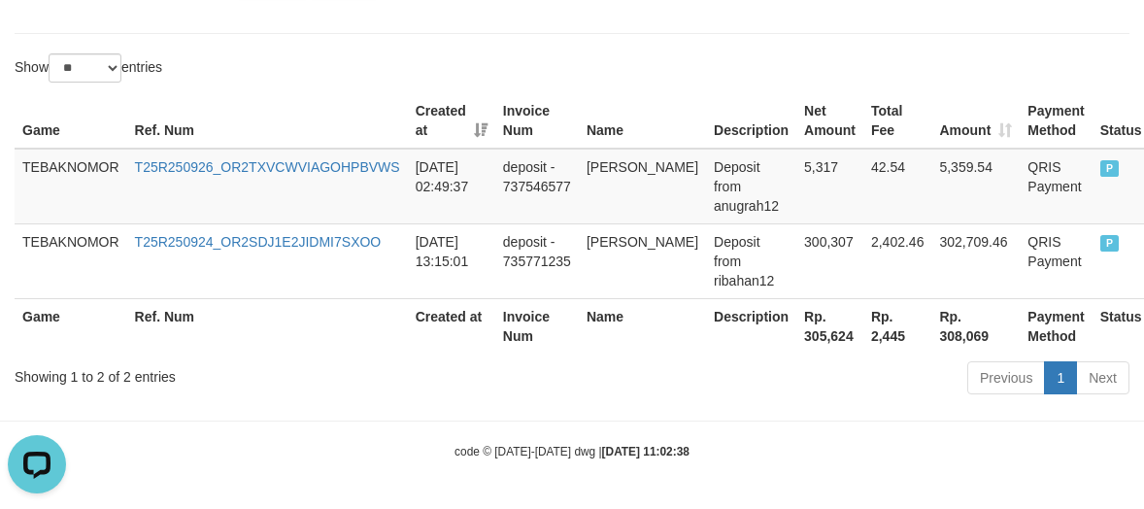
scroll to position [0, 0]
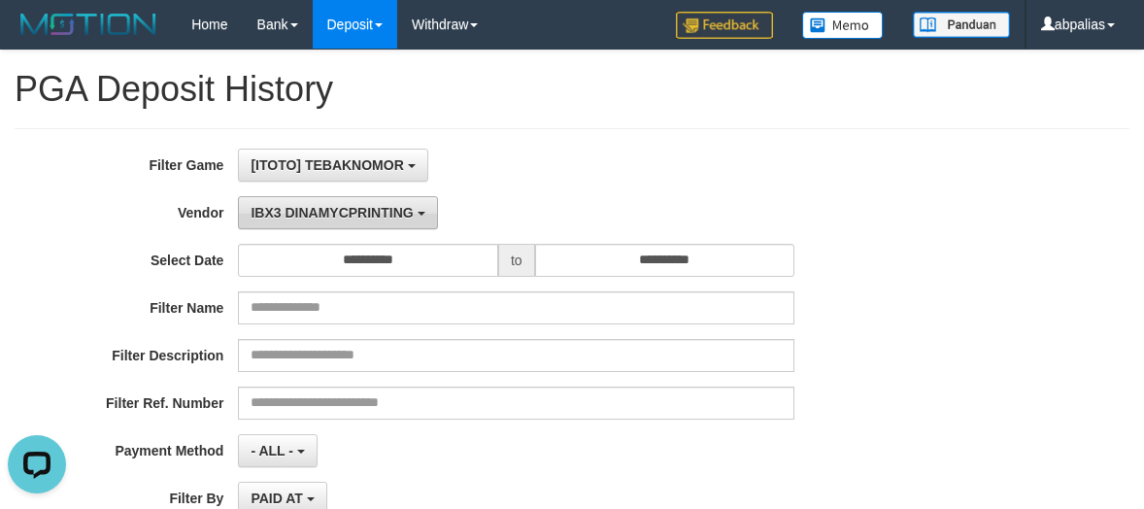
click at [313, 221] on button "IBX3 DINAMYCPRINTING" at bounding box center [337, 212] width 199 height 33
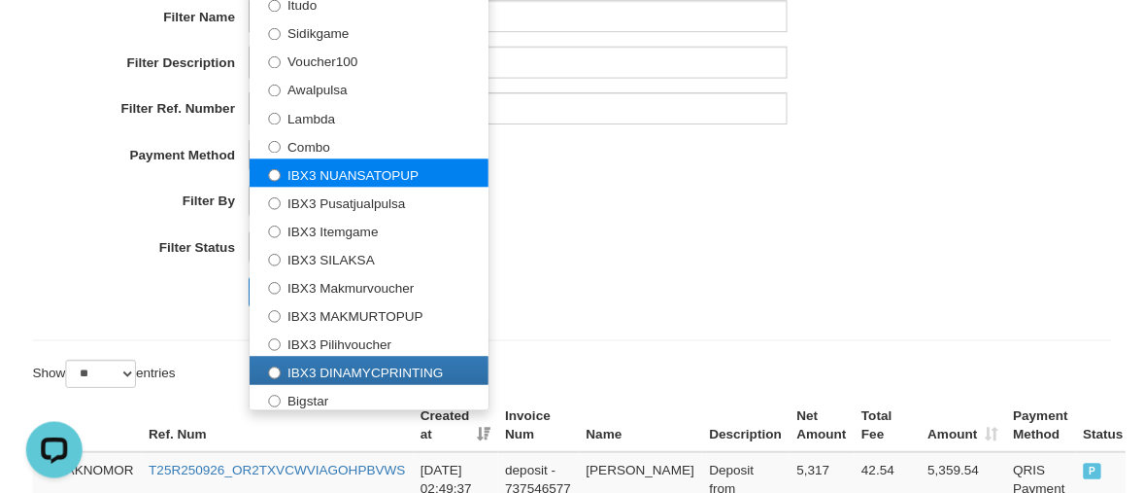
scroll to position [598, 0]
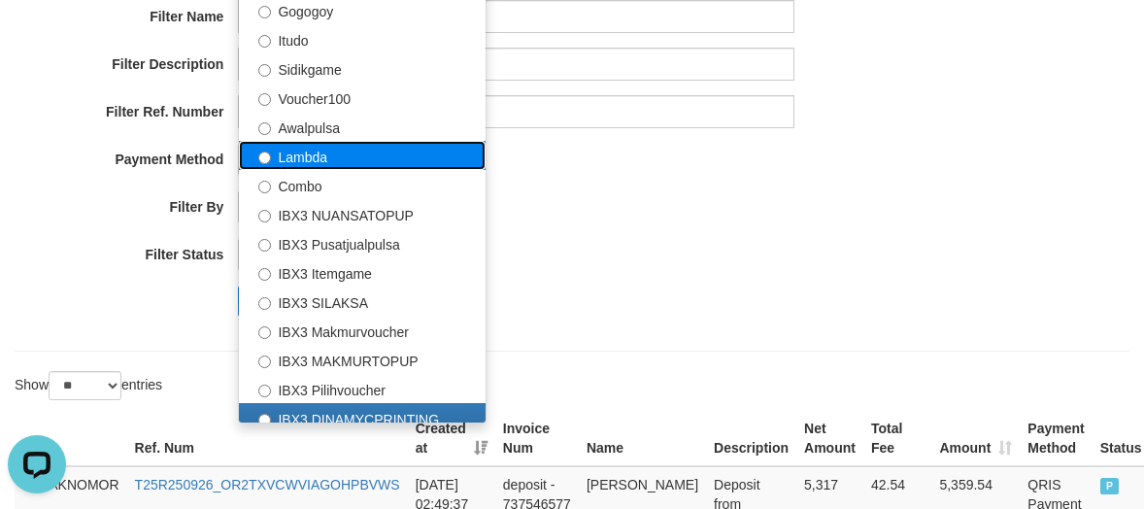
click at [326, 159] on label "Lambda" at bounding box center [362, 155] width 247 height 29
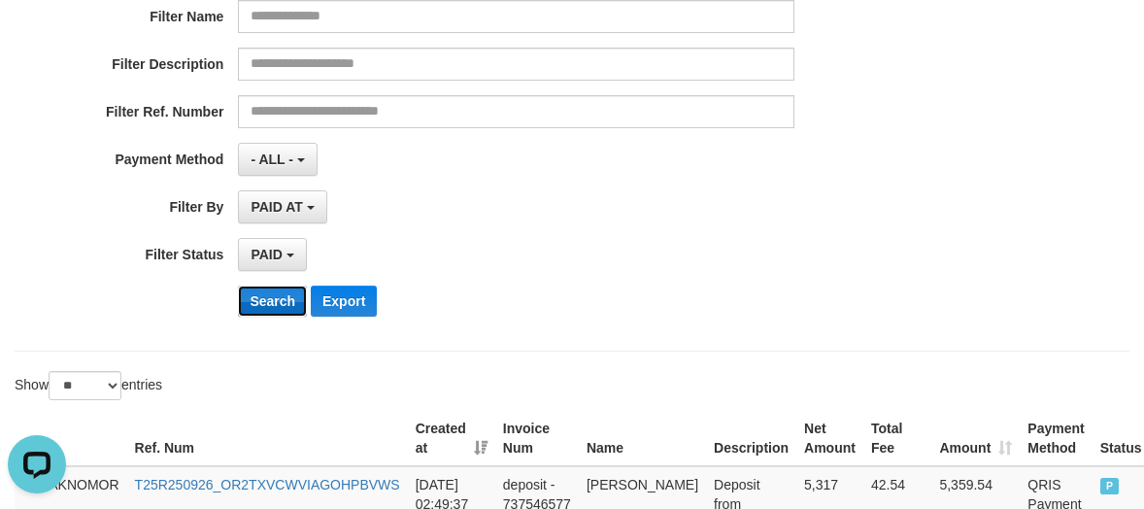
click at [266, 292] on button "Search" at bounding box center [272, 301] width 69 height 31
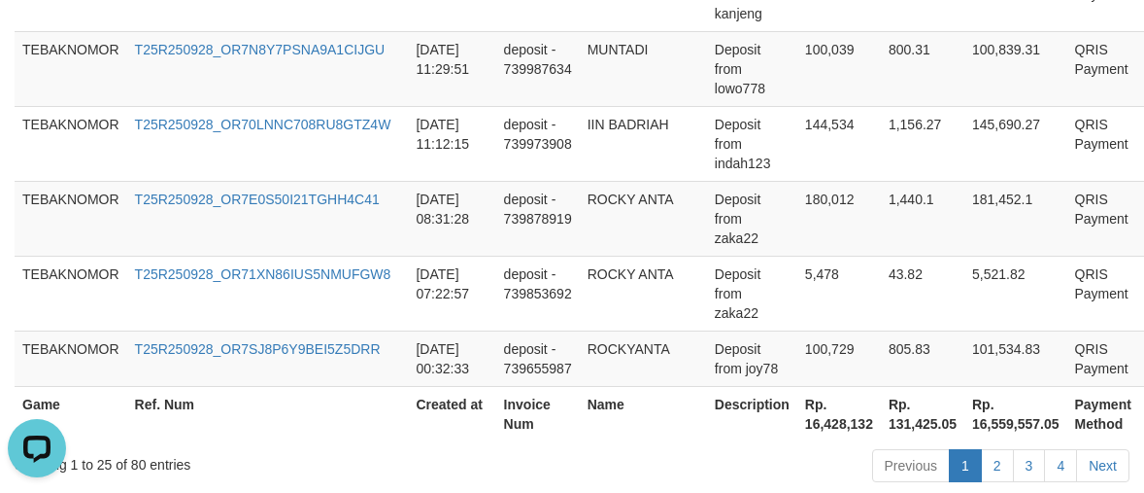
scroll to position [2191, 0]
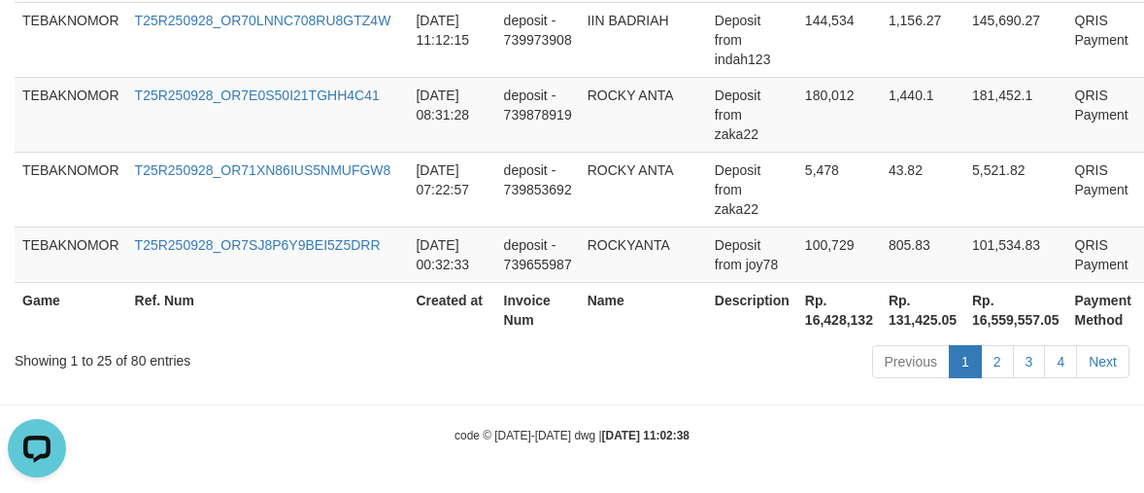
click at [801, 321] on th "Rp. 16,428,132" at bounding box center [840, 309] width 84 height 55
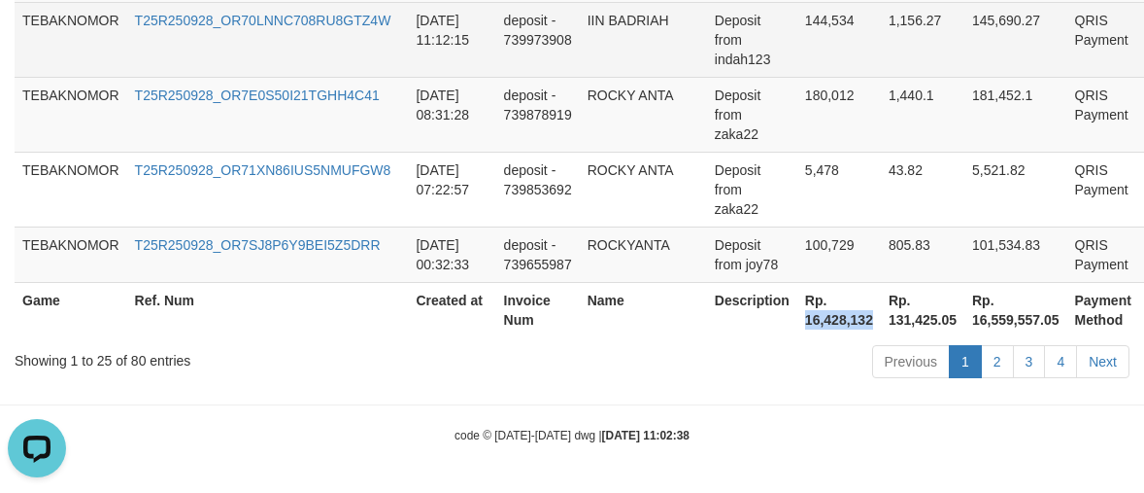
copy th "16,428,132"
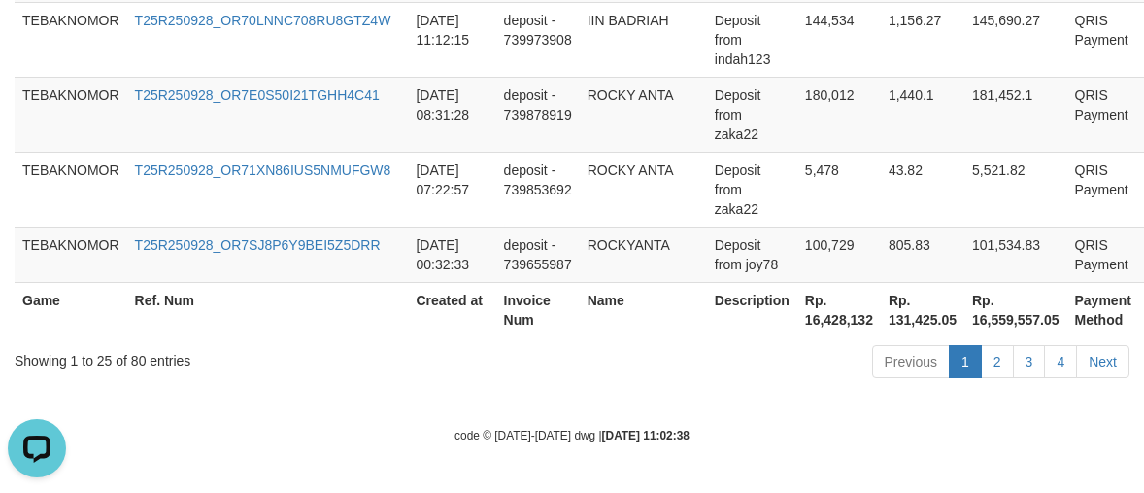
click at [608, 312] on th "Name" at bounding box center [643, 309] width 127 height 55
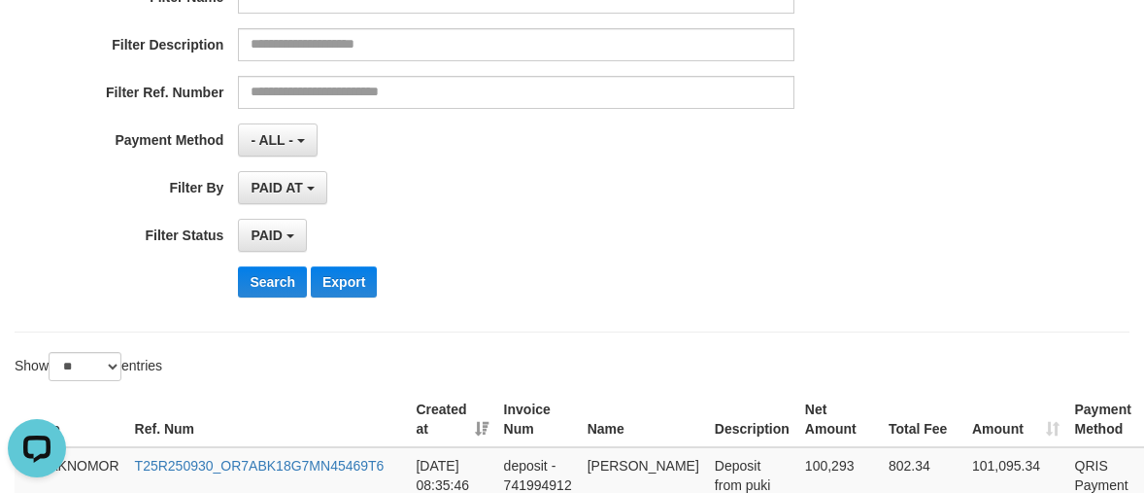
scroll to position [0, 0]
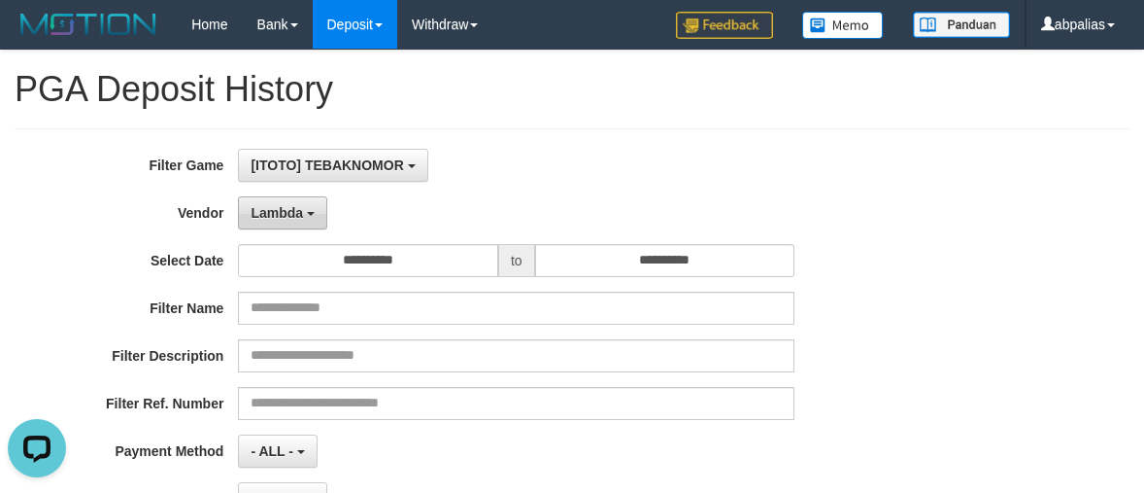
click at [294, 221] on button "Lambda" at bounding box center [282, 212] width 89 height 33
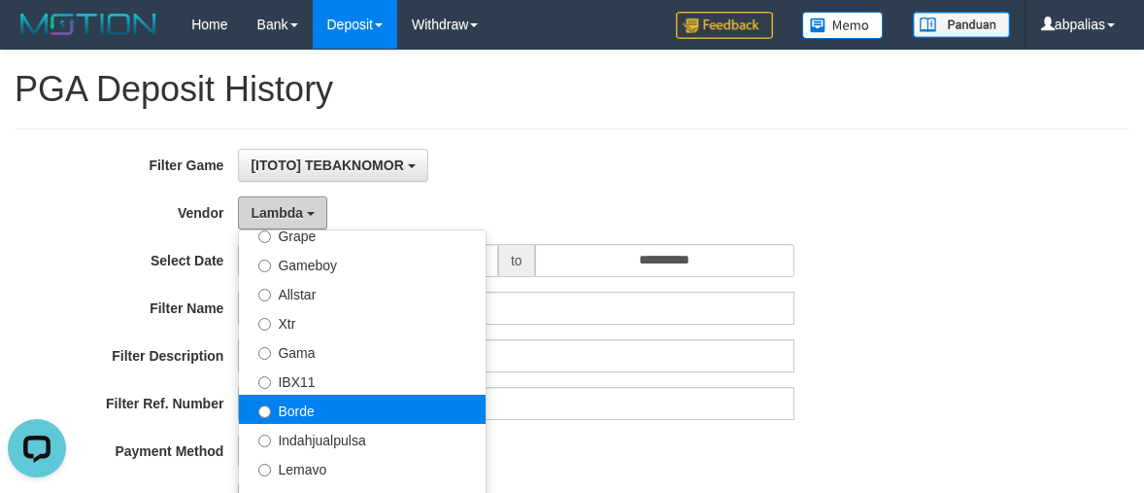
scroll to position [307, 0]
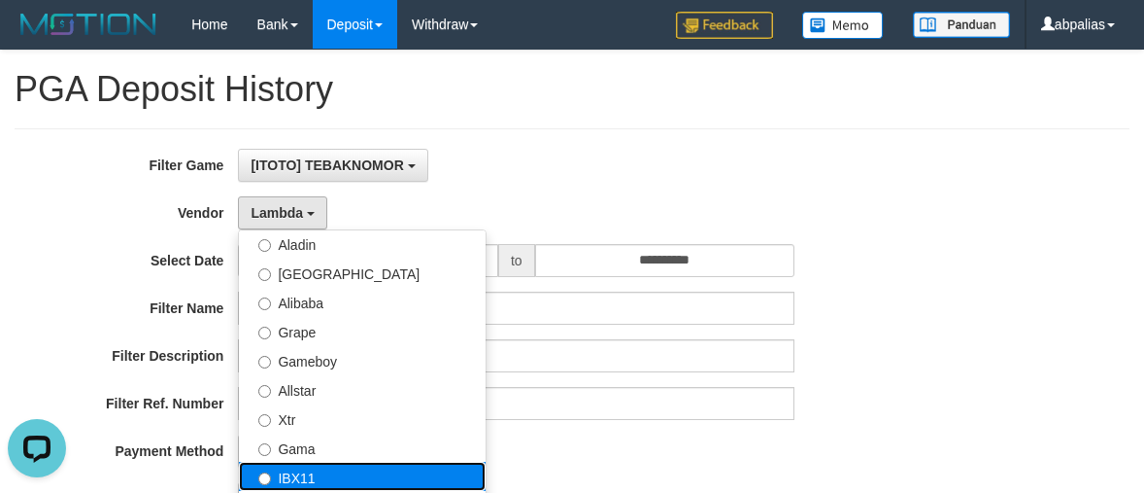
click at [313, 475] on label "IBX11" at bounding box center [362, 475] width 247 height 29
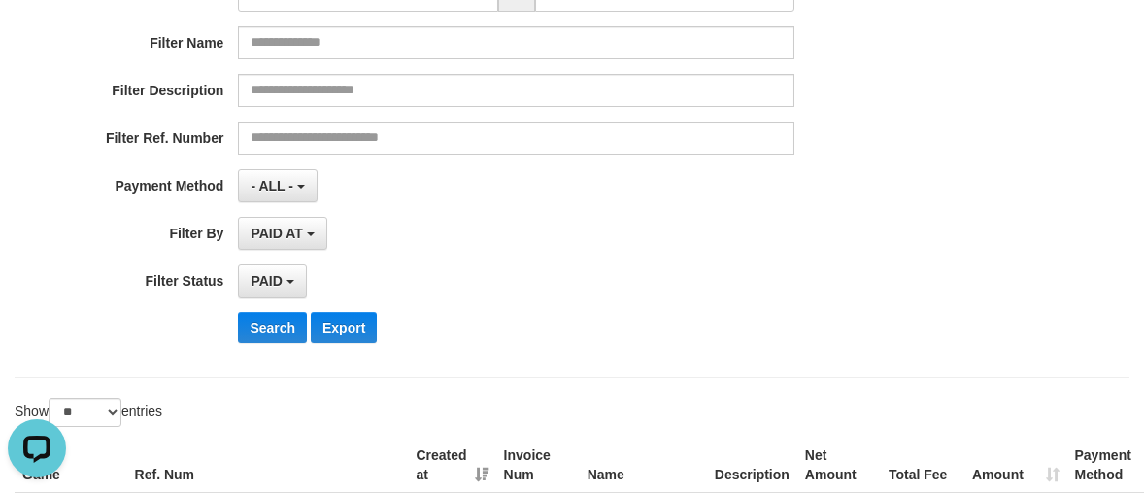
scroll to position [486, 0]
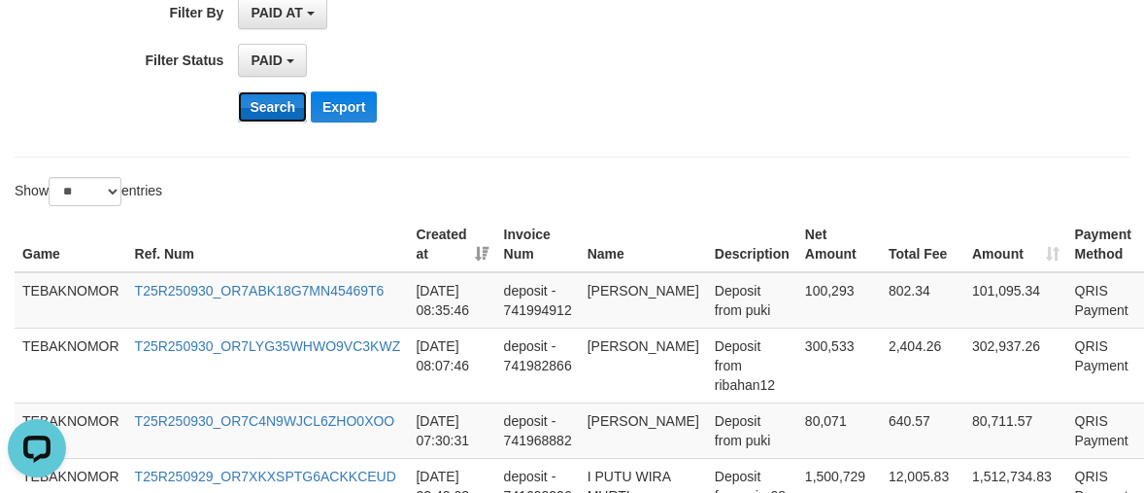
click at [270, 93] on button "Search" at bounding box center [272, 106] width 69 height 31
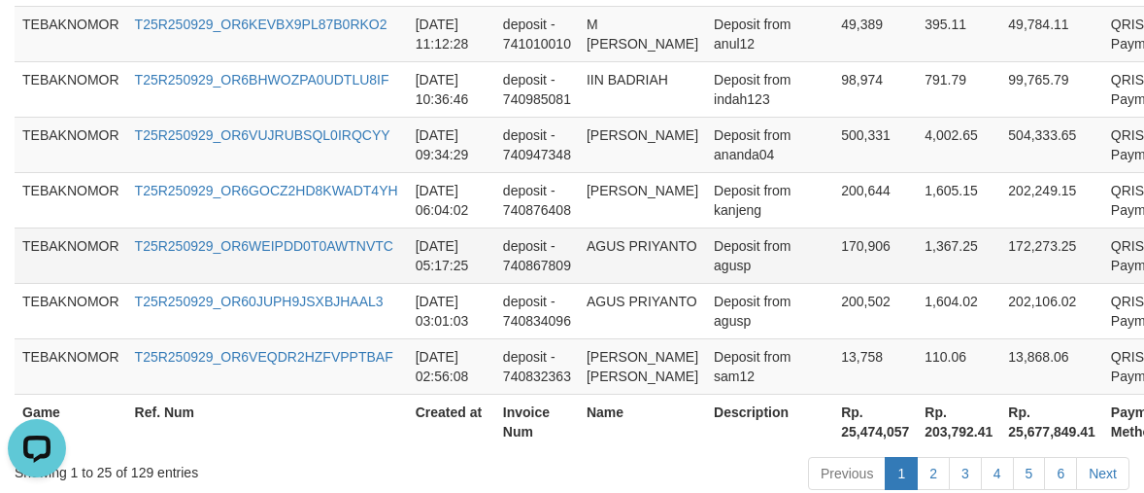
scroll to position [2152, 0]
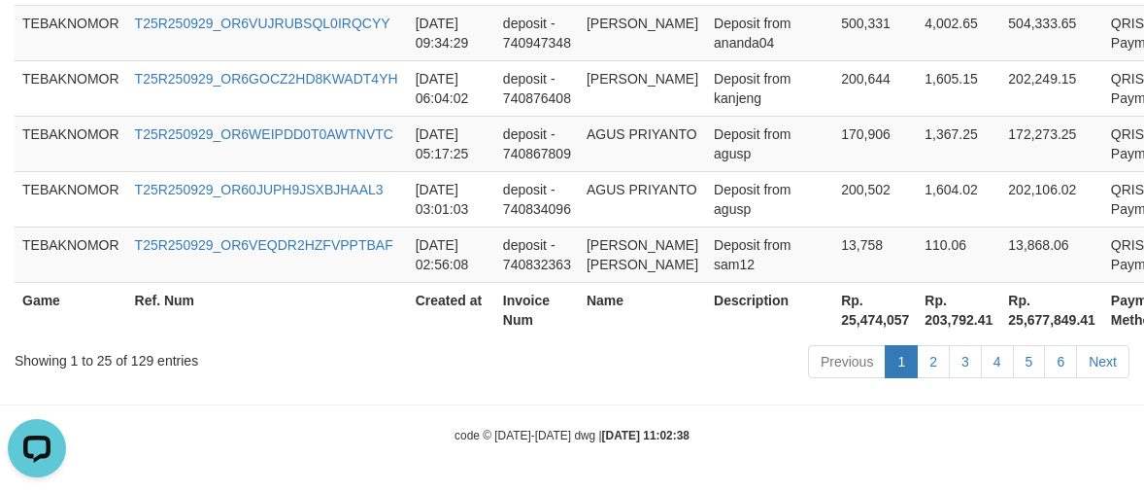
click at [833, 319] on th "Rp. 25,474,057" at bounding box center [875, 309] width 84 height 55
copy th "25,474,057"
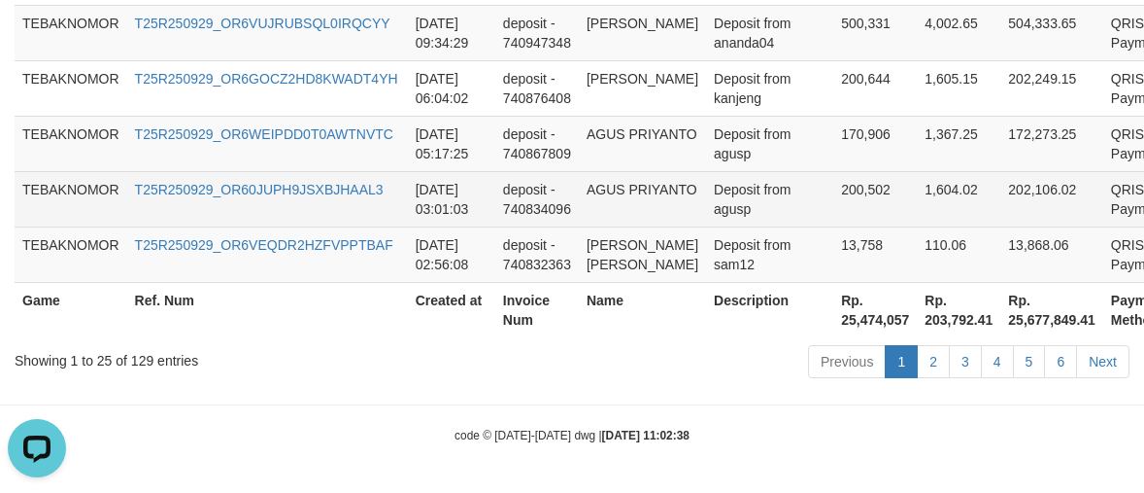
click at [745, 171] on td "Deposit from agusp" at bounding box center [769, 198] width 127 height 55
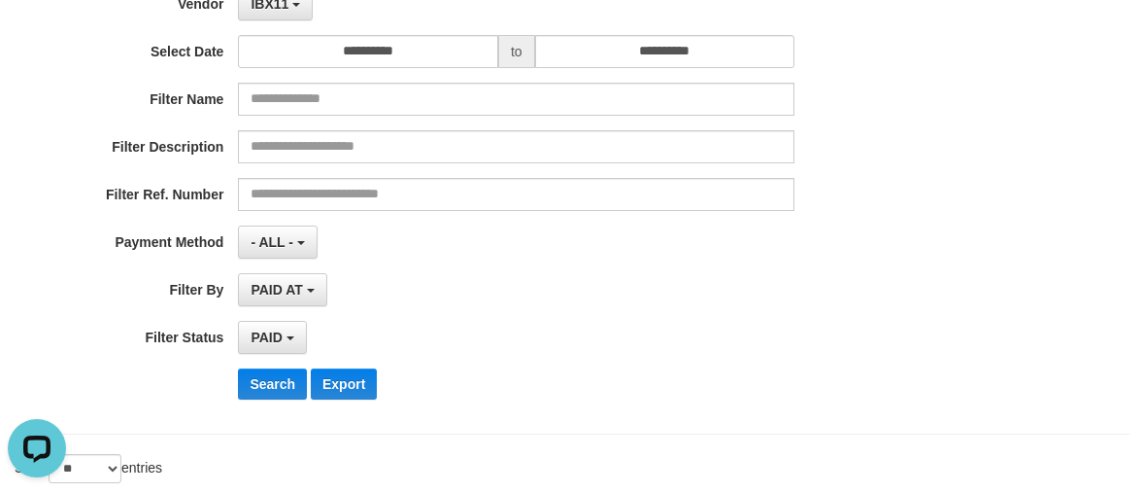
scroll to position [0, 0]
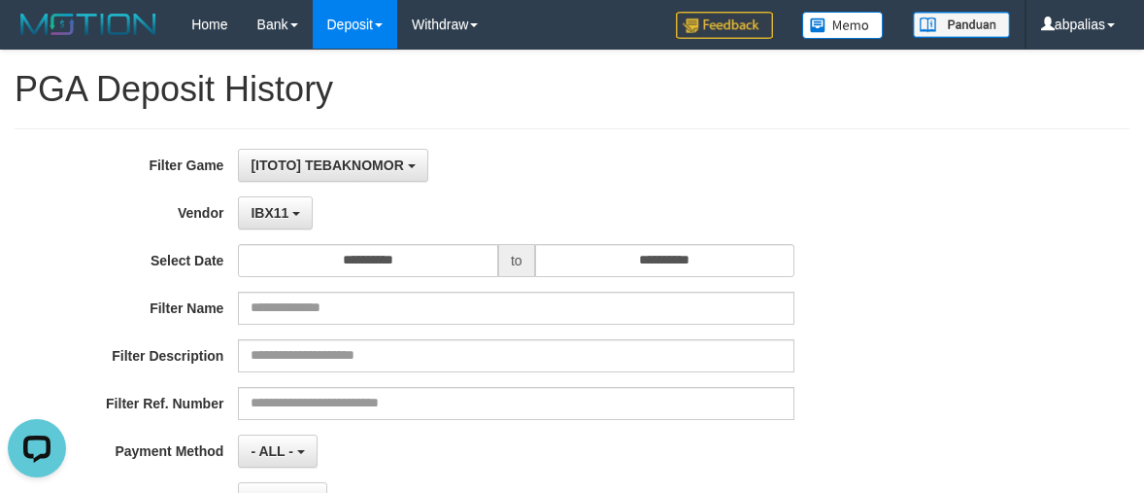
click at [259, 192] on div "**********" at bounding box center [477, 386] width 954 height 474
click at [269, 212] on span "IBX11" at bounding box center [270, 213] width 38 height 16
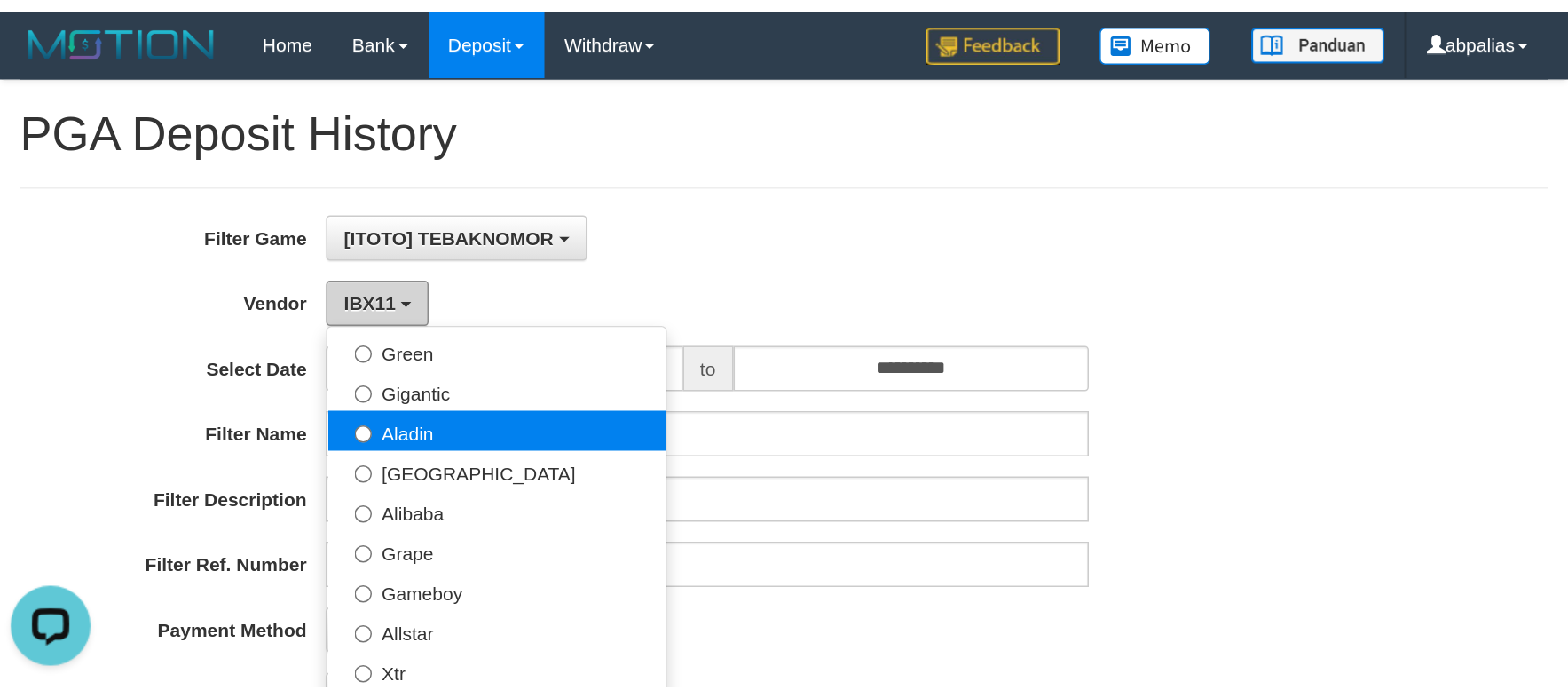
scroll to position [192, 0]
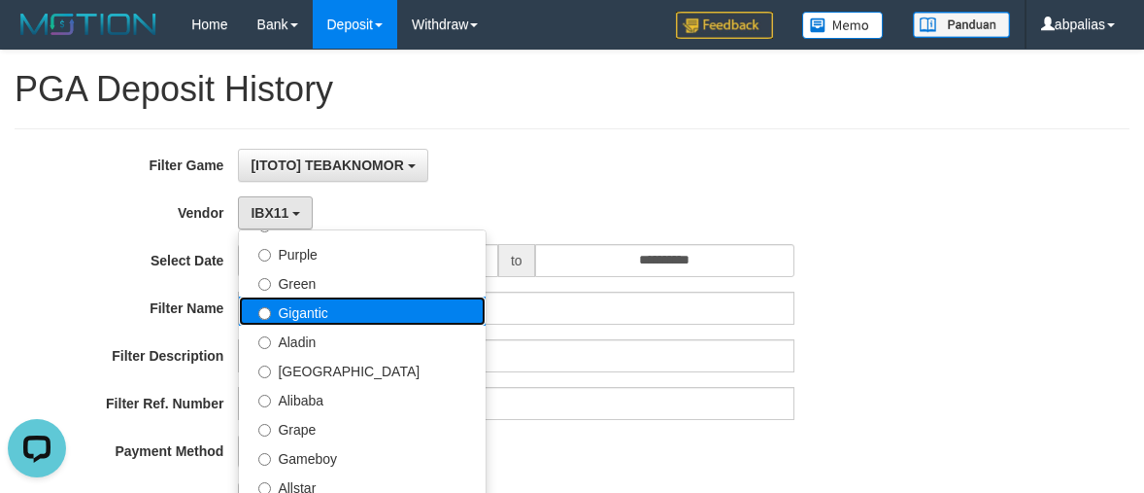
click at [321, 319] on label "Gigantic" at bounding box center [362, 310] width 247 height 29
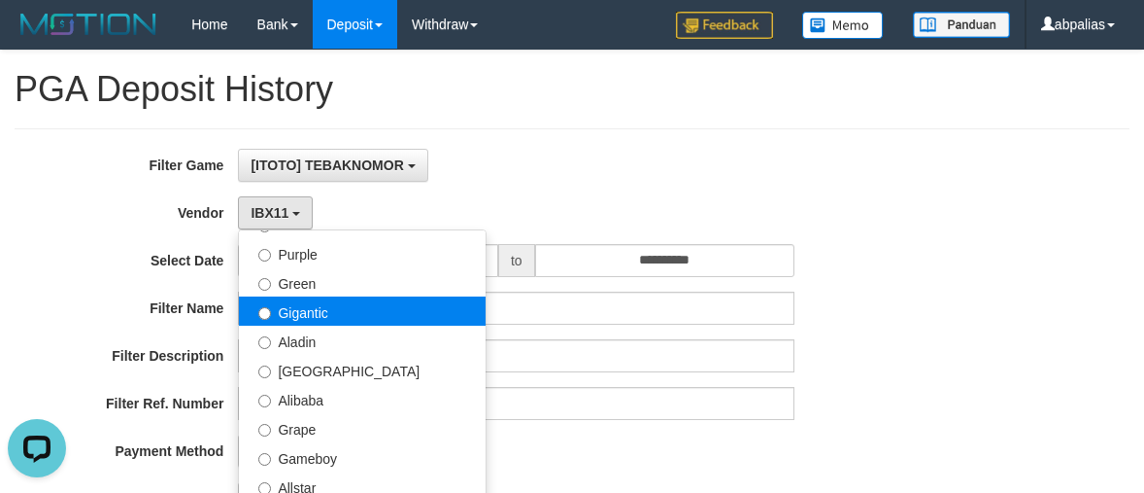
select select "**********"
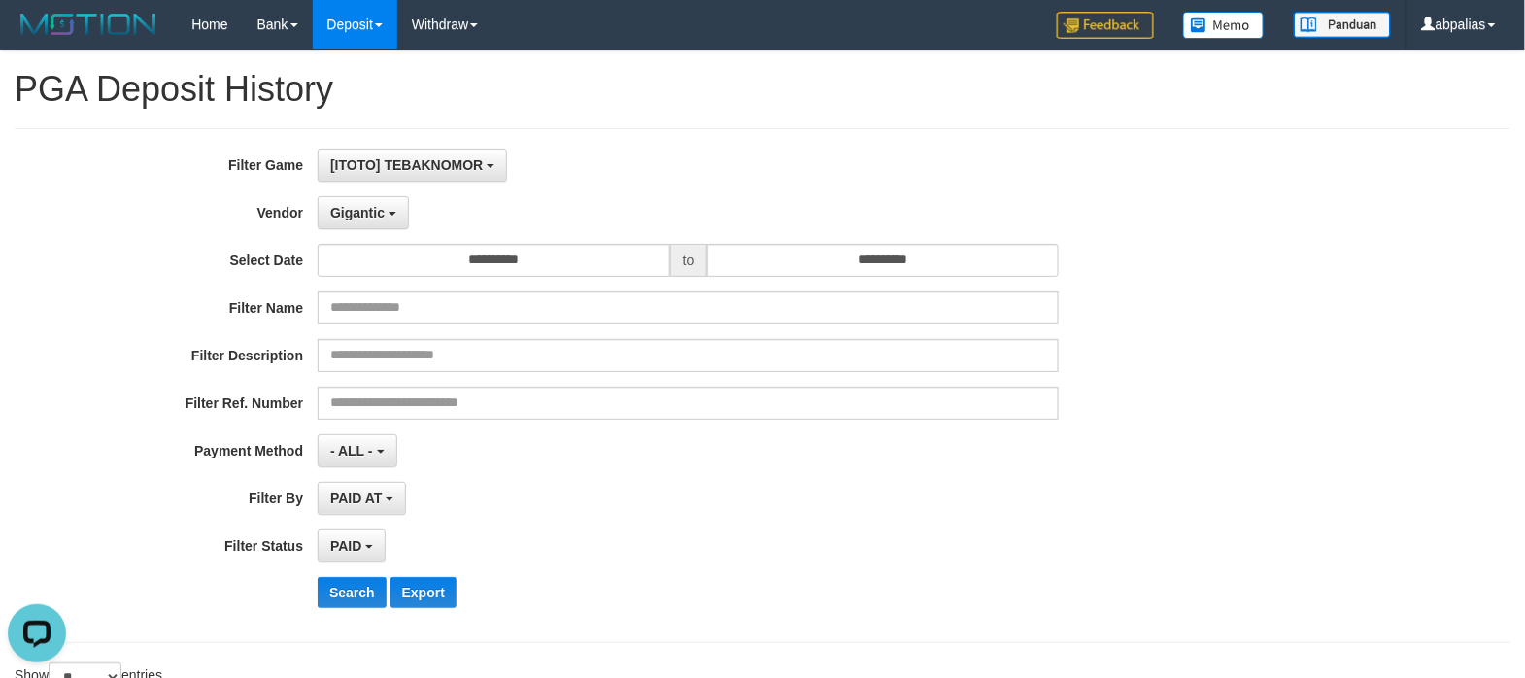
scroll to position [16, 0]
drag, startPoint x: 348, startPoint y: 595, endPoint x: 356, endPoint y: 584, distance: 13.2
click at [348, 508] on button "Search" at bounding box center [352, 592] width 69 height 31
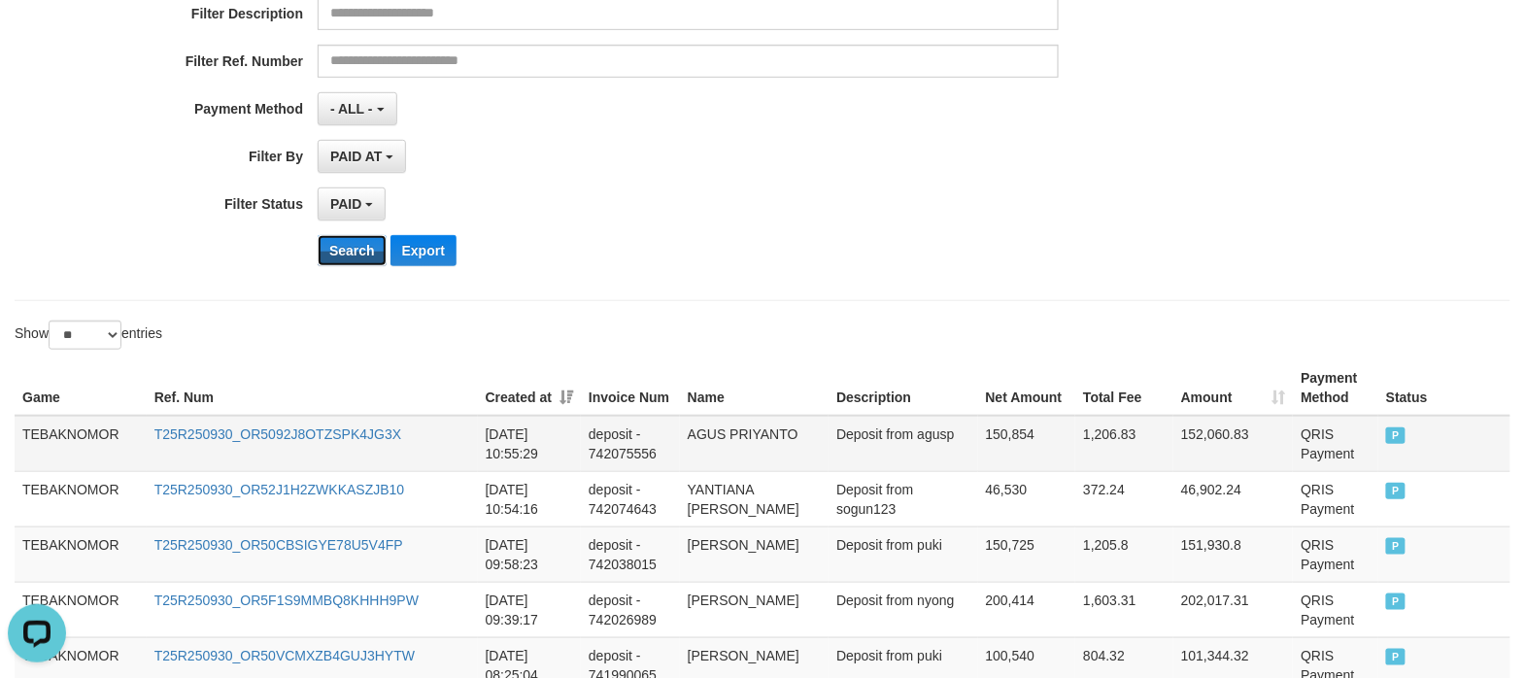
scroll to position [389, 0]
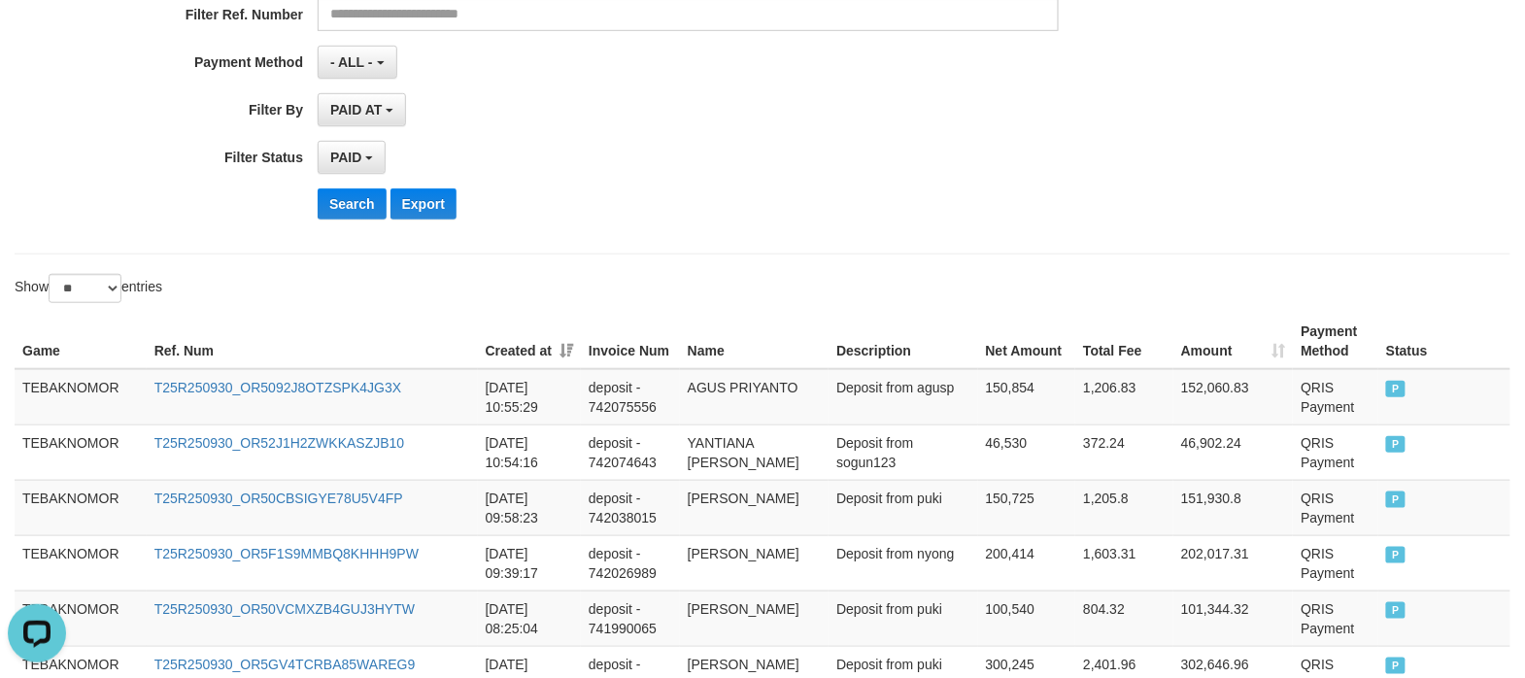
click at [308, 198] on div "Search Export" at bounding box center [635, 203] width 1271 height 31
click at [361, 204] on button "Search" at bounding box center [352, 203] width 69 height 31
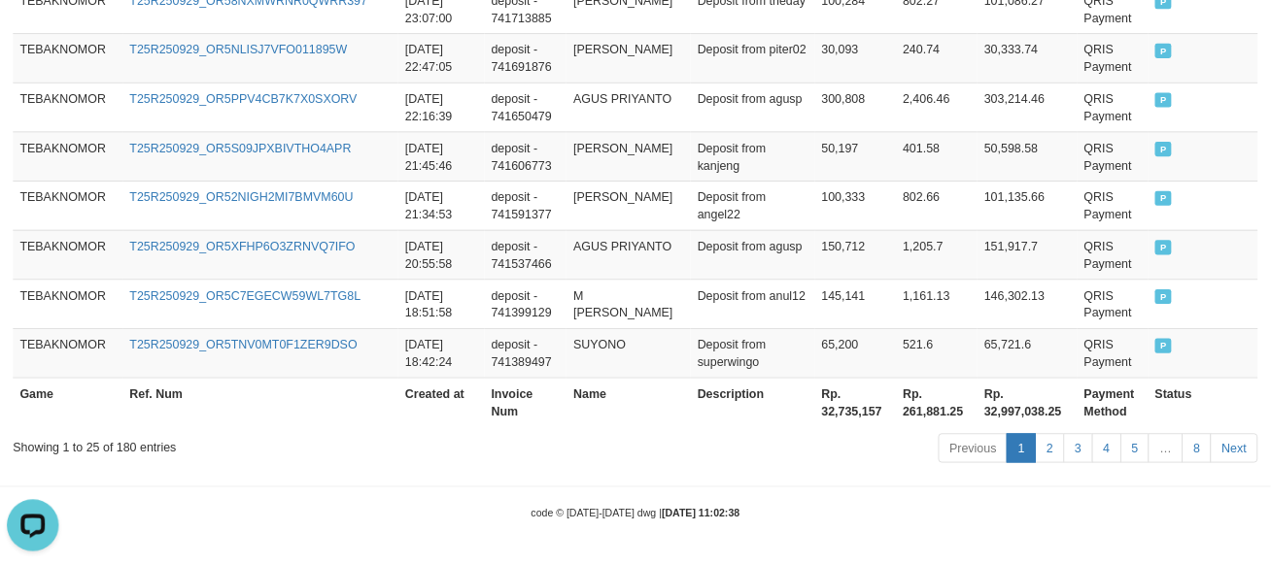
scroll to position [14, 0]
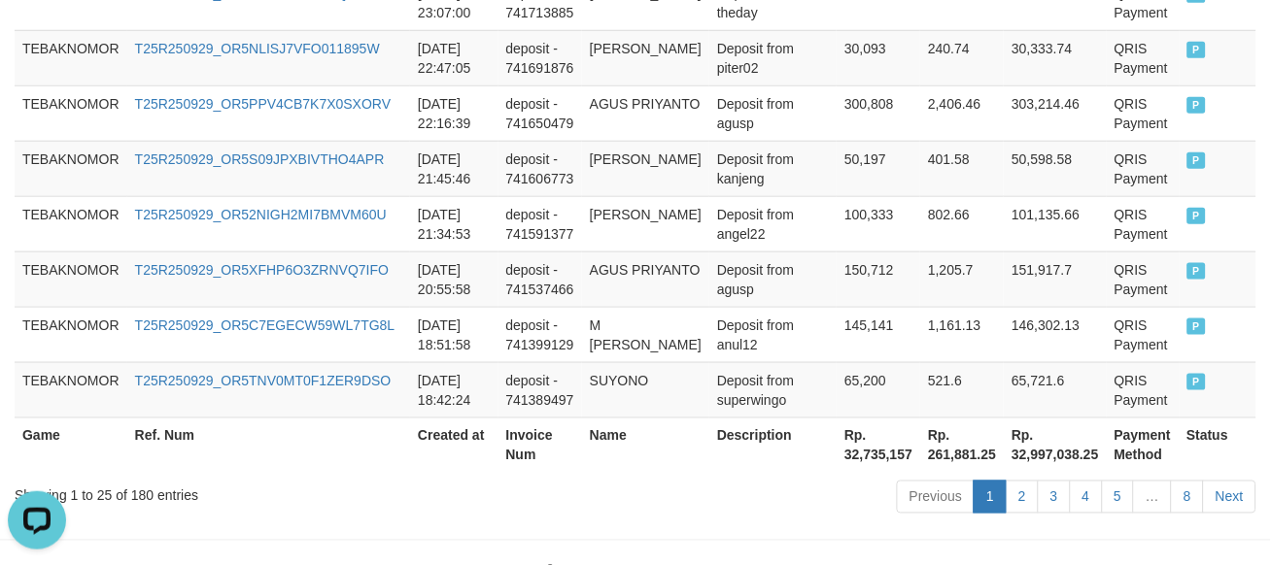
click at [836, 452] on th "Rp. 32,735,157" at bounding box center [878, 445] width 84 height 55
click at [836, 453] on th "Rp. 32,735,157" at bounding box center [878, 445] width 84 height 55
copy th "32,735,157"
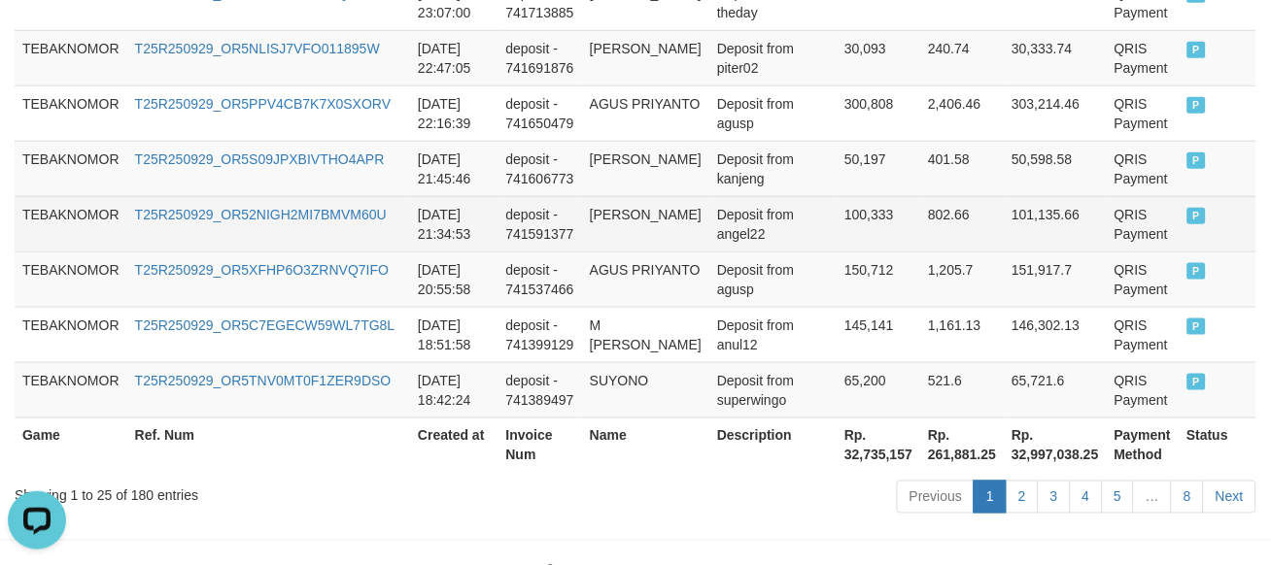
click at [550, 240] on td "deposit - 741591377" at bounding box center [540, 223] width 84 height 55
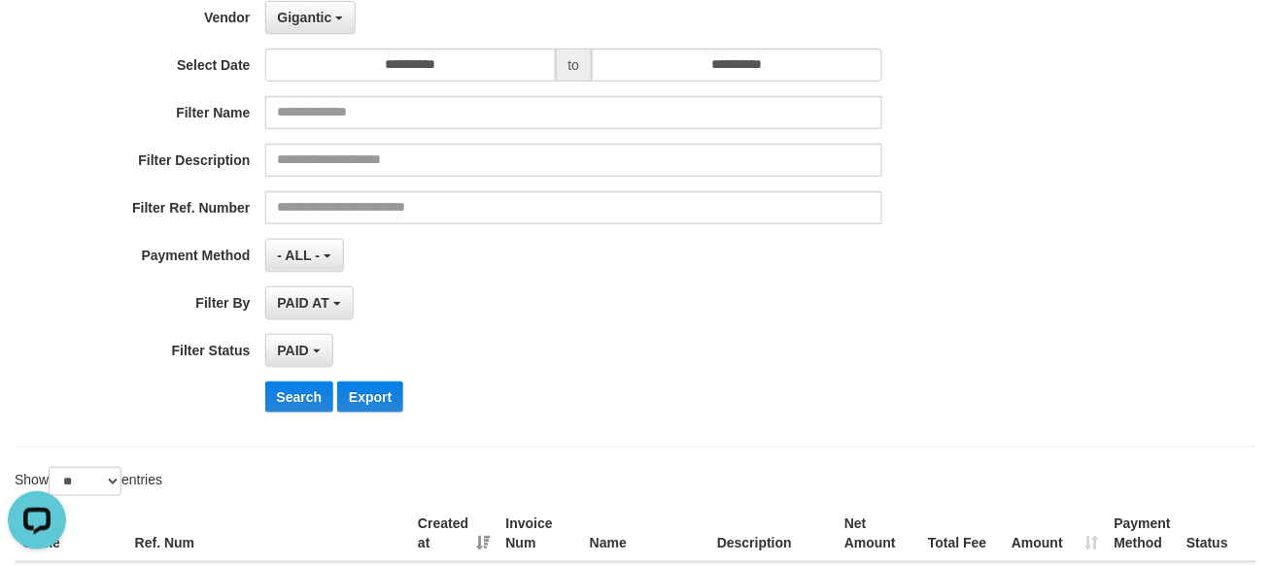
scroll to position [0, 0]
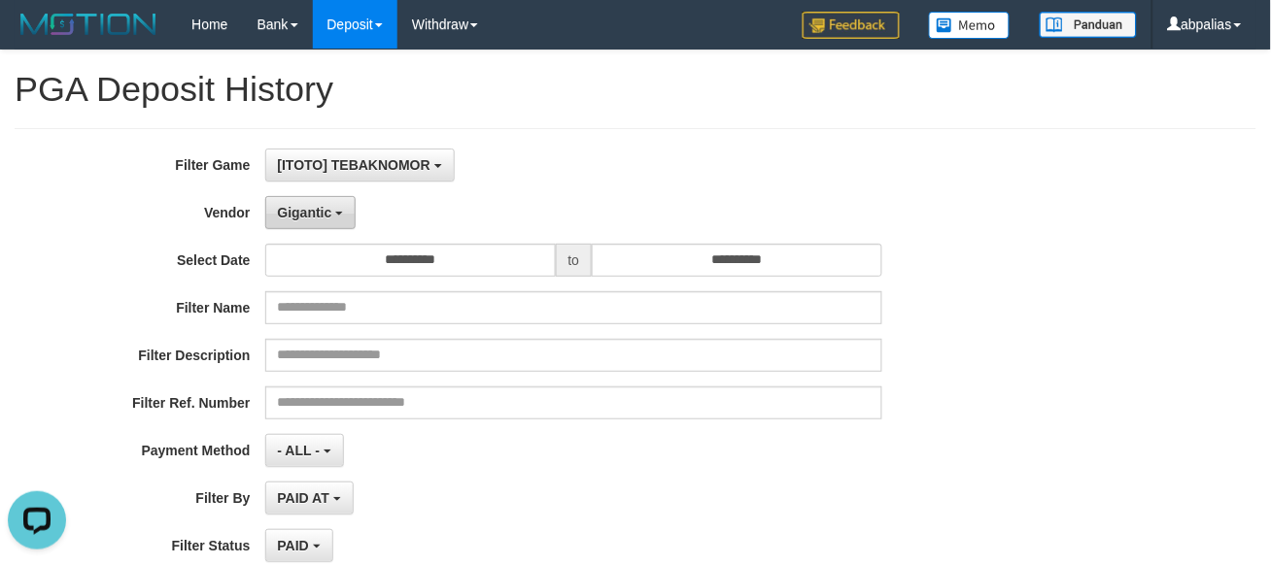
click at [314, 215] on span "Gigantic" at bounding box center [305, 213] width 54 height 16
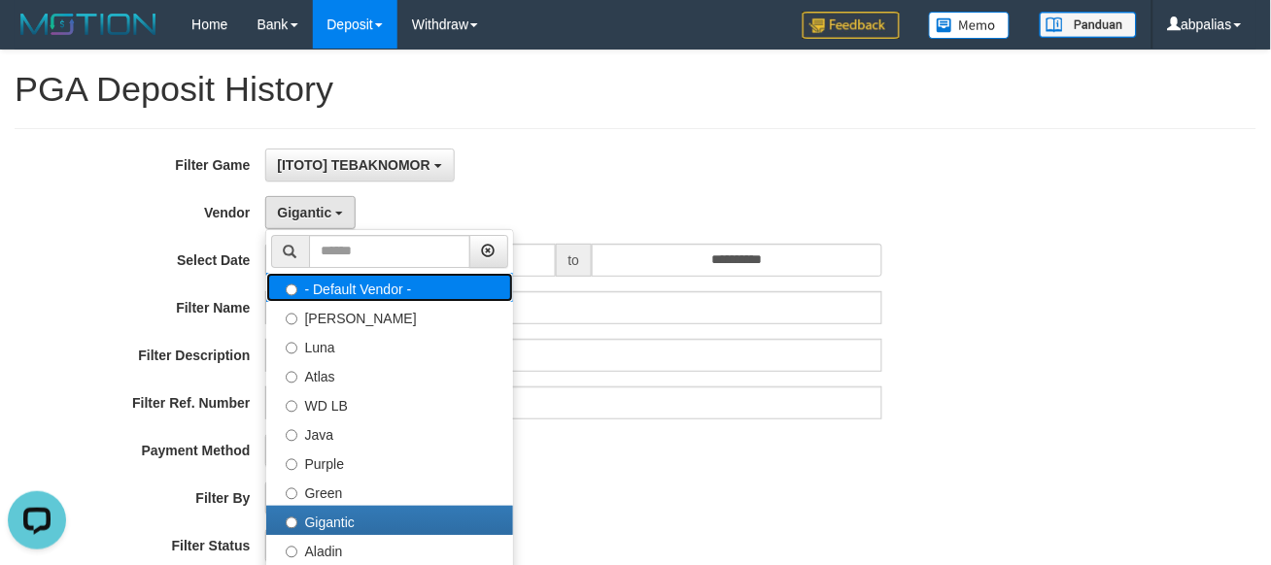
click at [361, 292] on label "- Default Vendor -" at bounding box center [389, 287] width 247 height 29
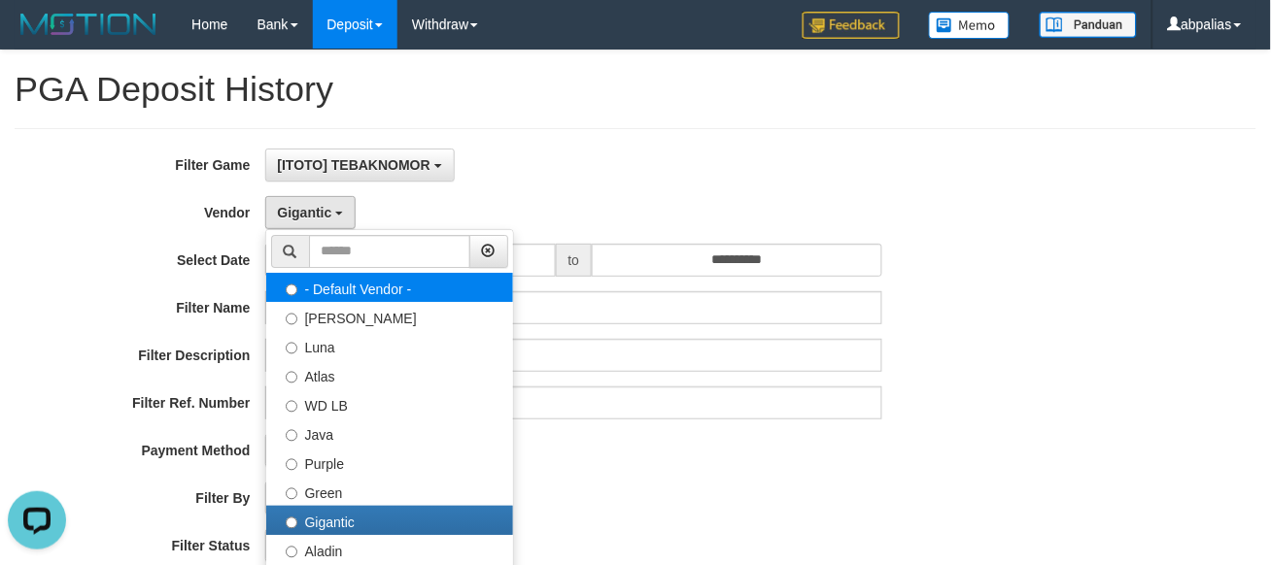
select select
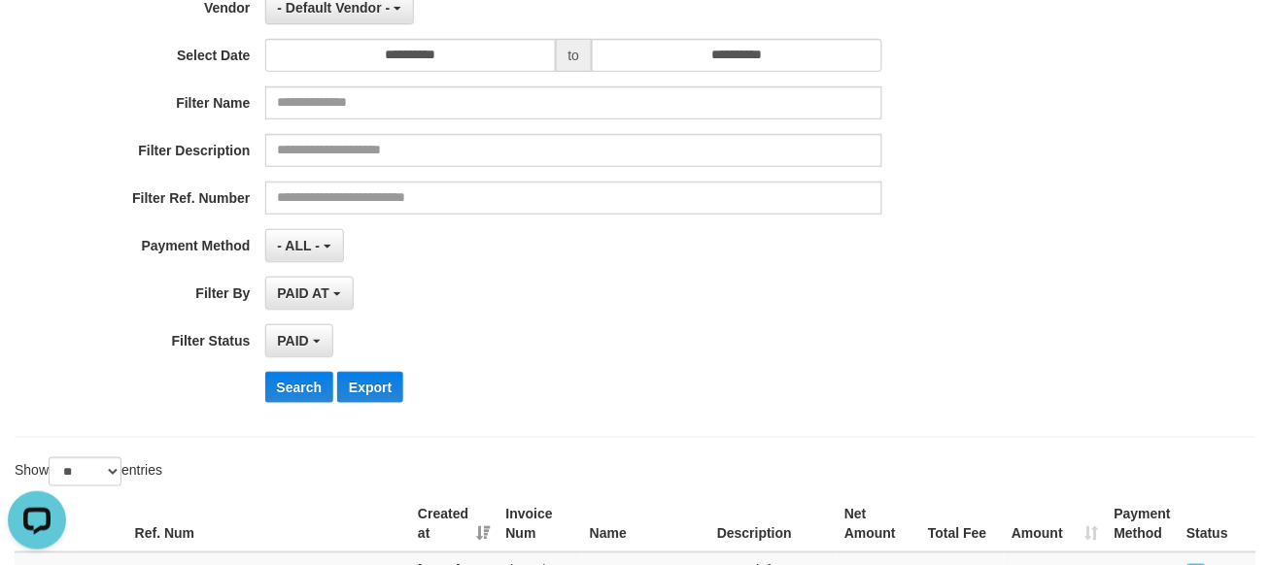
scroll to position [431, 0]
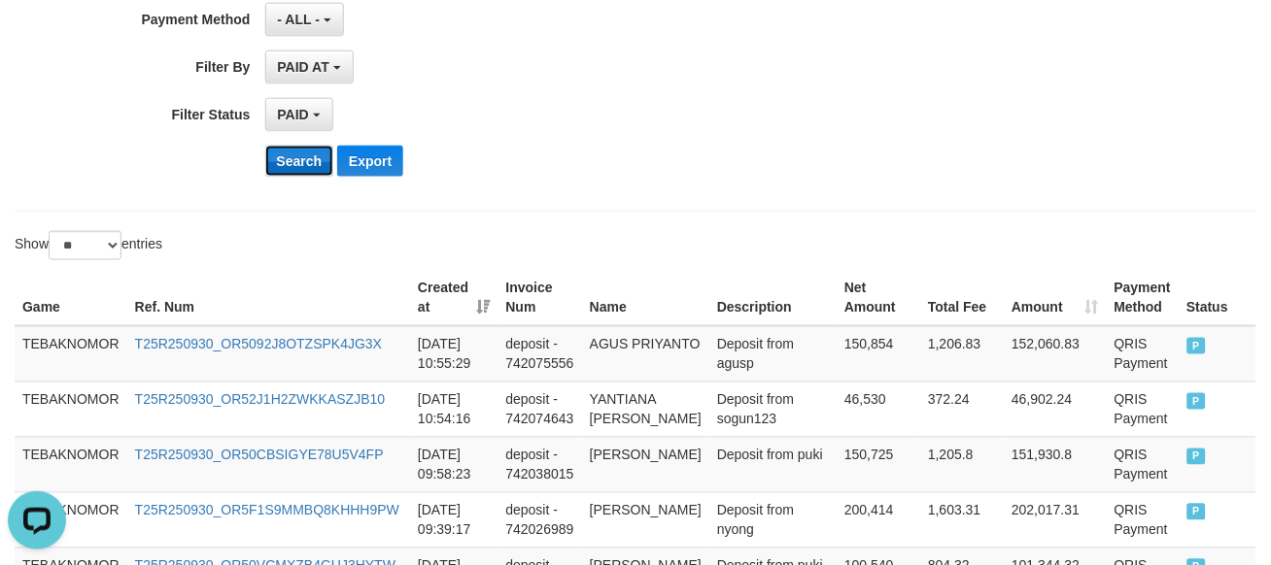
click at [285, 153] on button "Search" at bounding box center [299, 161] width 69 height 31
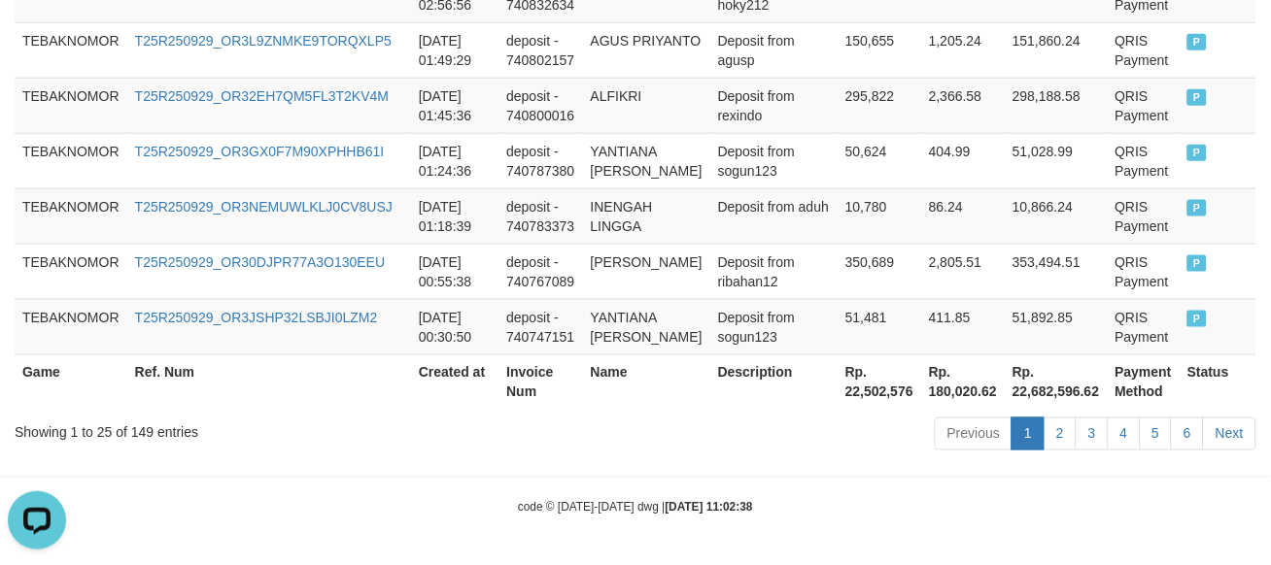
scroll to position [1907, 0]
click at [837, 383] on th "Rp. 22,502,576" at bounding box center [879, 382] width 84 height 55
copy th "22,502,576"
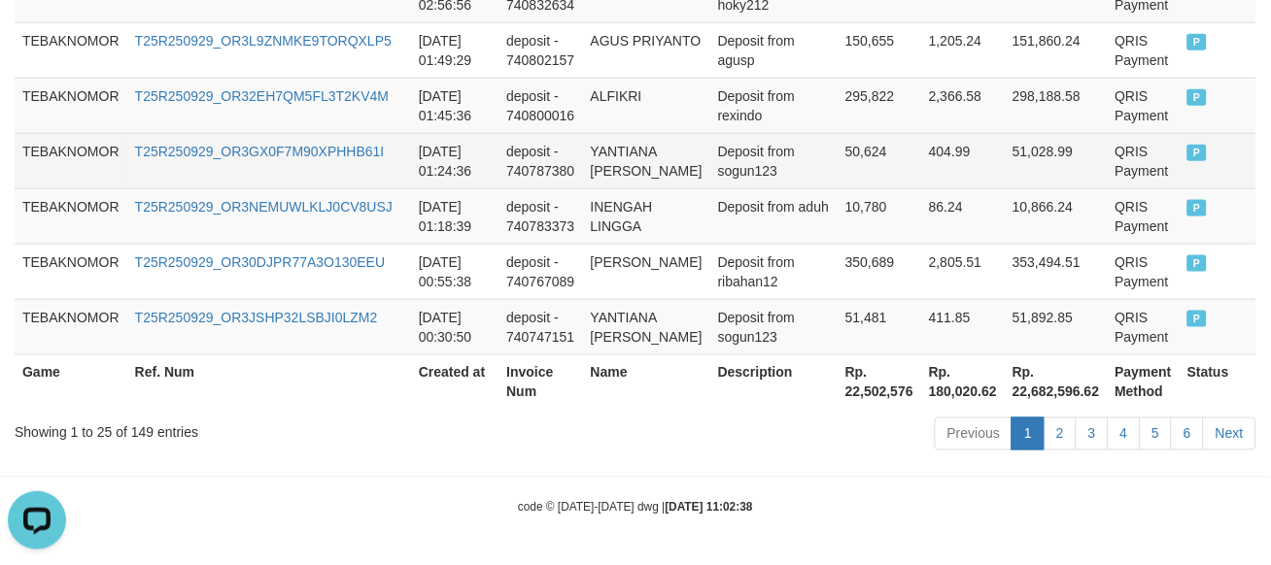
drag, startPoint x: 996, startPoint y: 204, endPoint x: 198, endPoint y: 149, distance: 799.5
click at [1004, 202] on td "10,866.24" at bounding box center [1055, 215] width 103 height 55
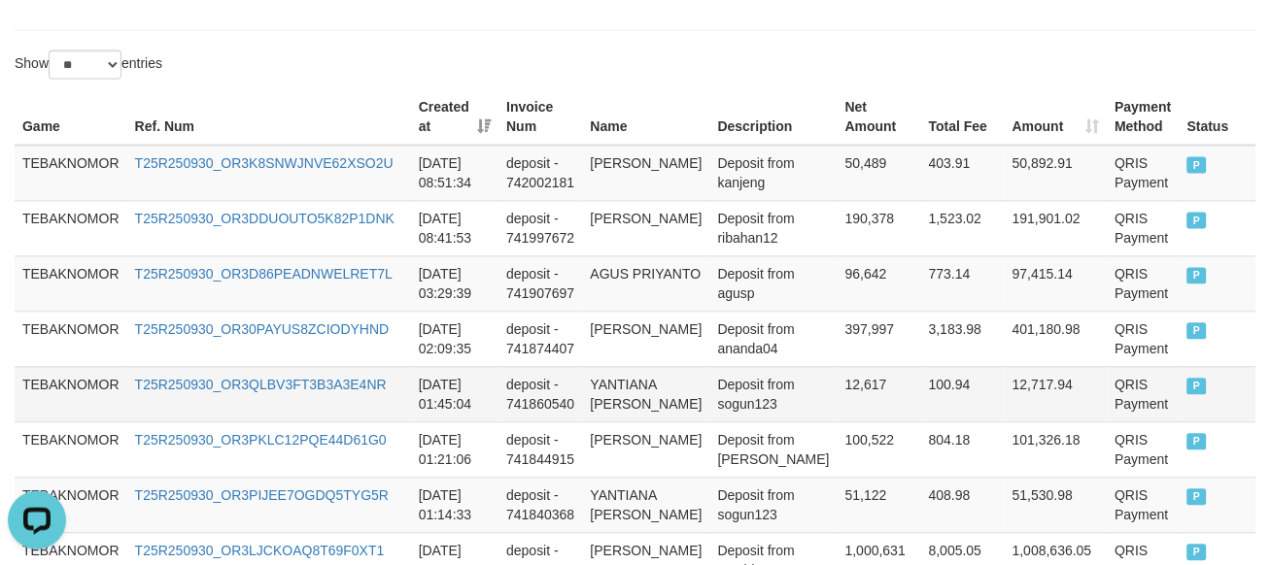
scroll to position [0, 0]
